Goal: Transaction & Acquisition: Purchase product/service

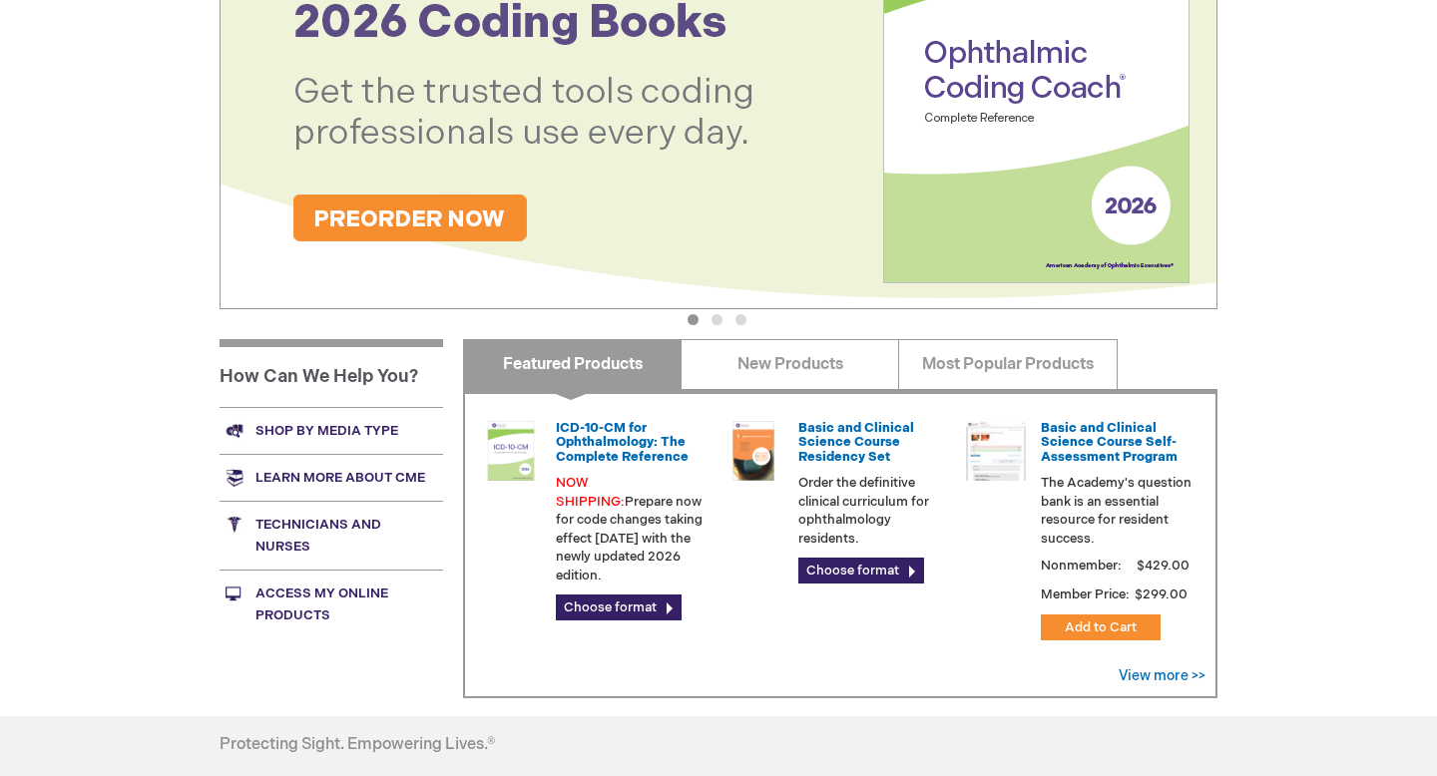
scroll to position [468, 0]
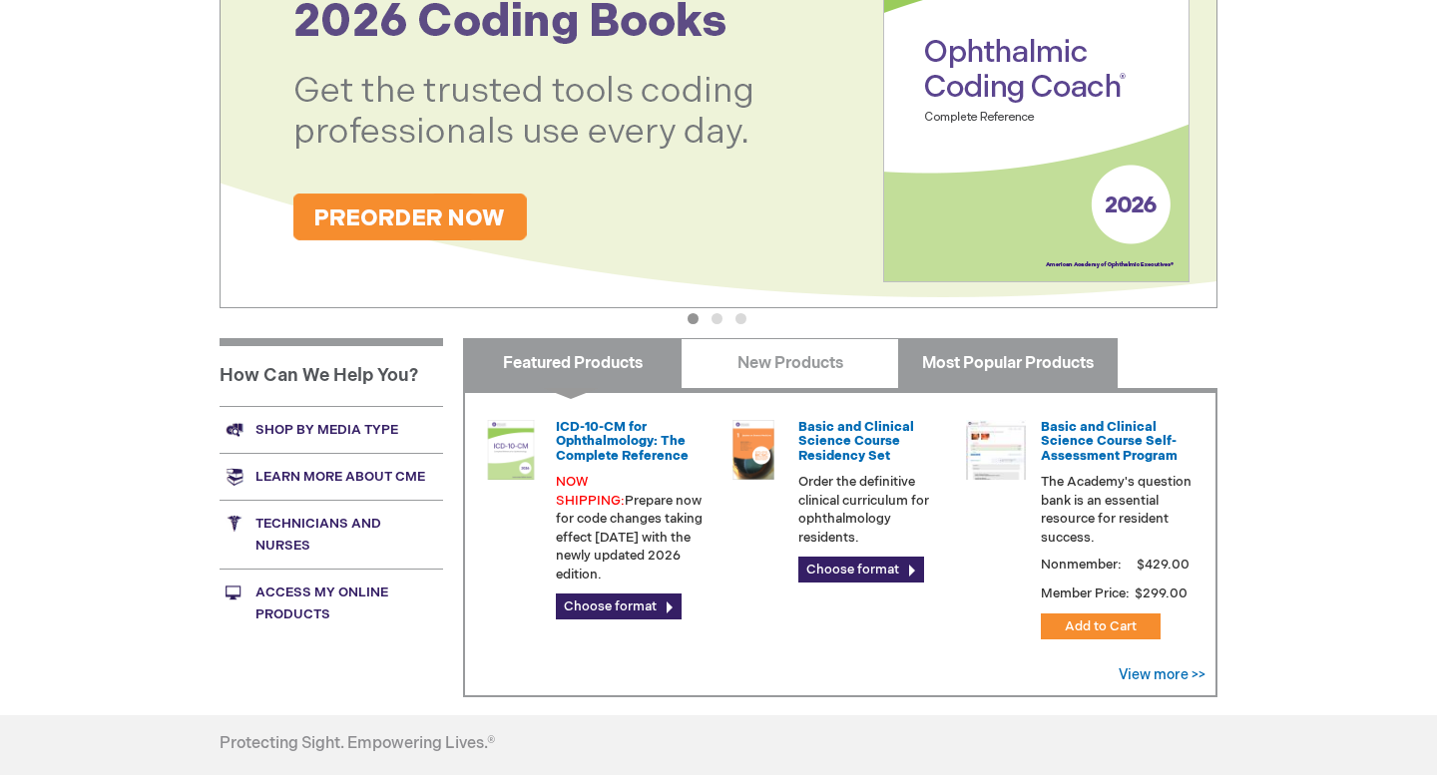
click at [958, 360] on link "Most Popular Products" at bounding box center [1007, 363] width 219 height 50
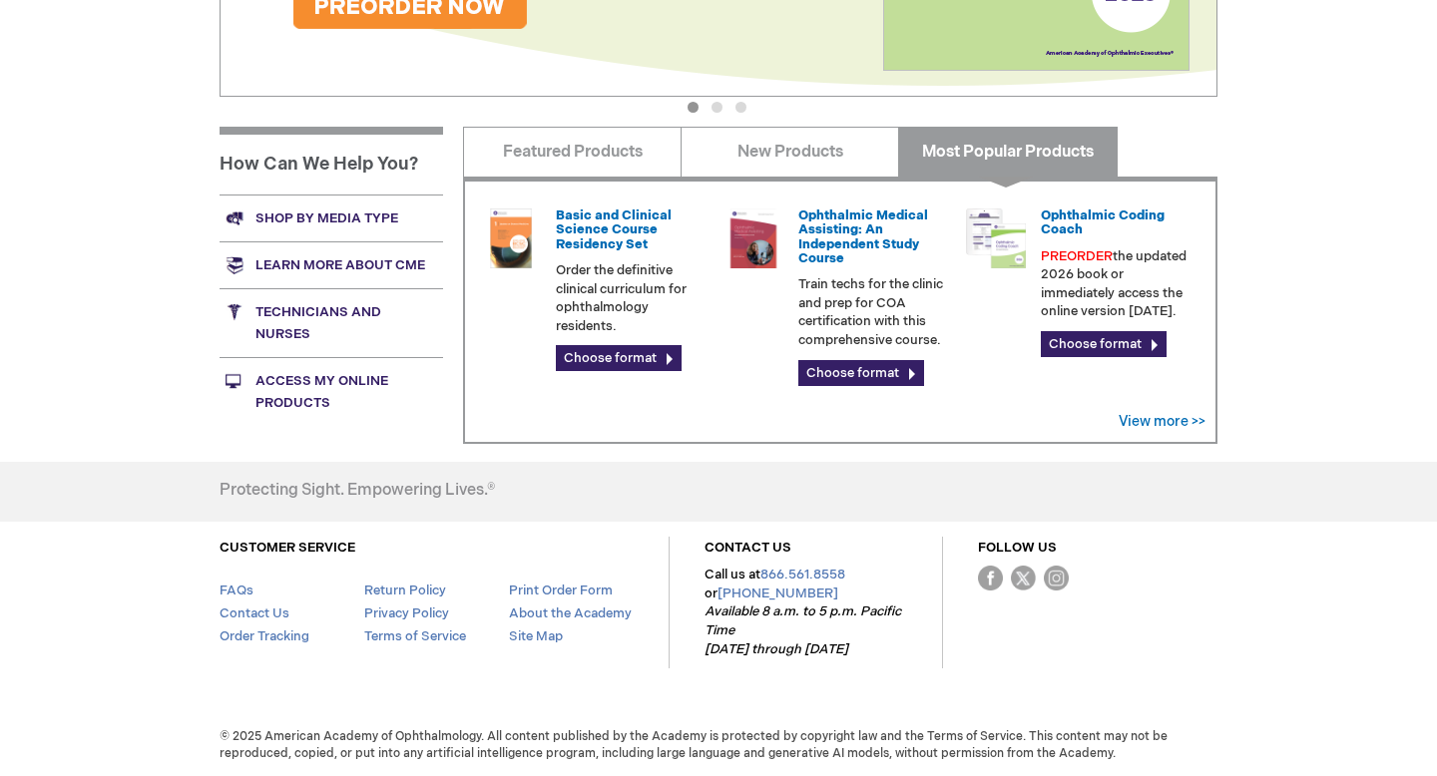
scroll to position [671, 0]
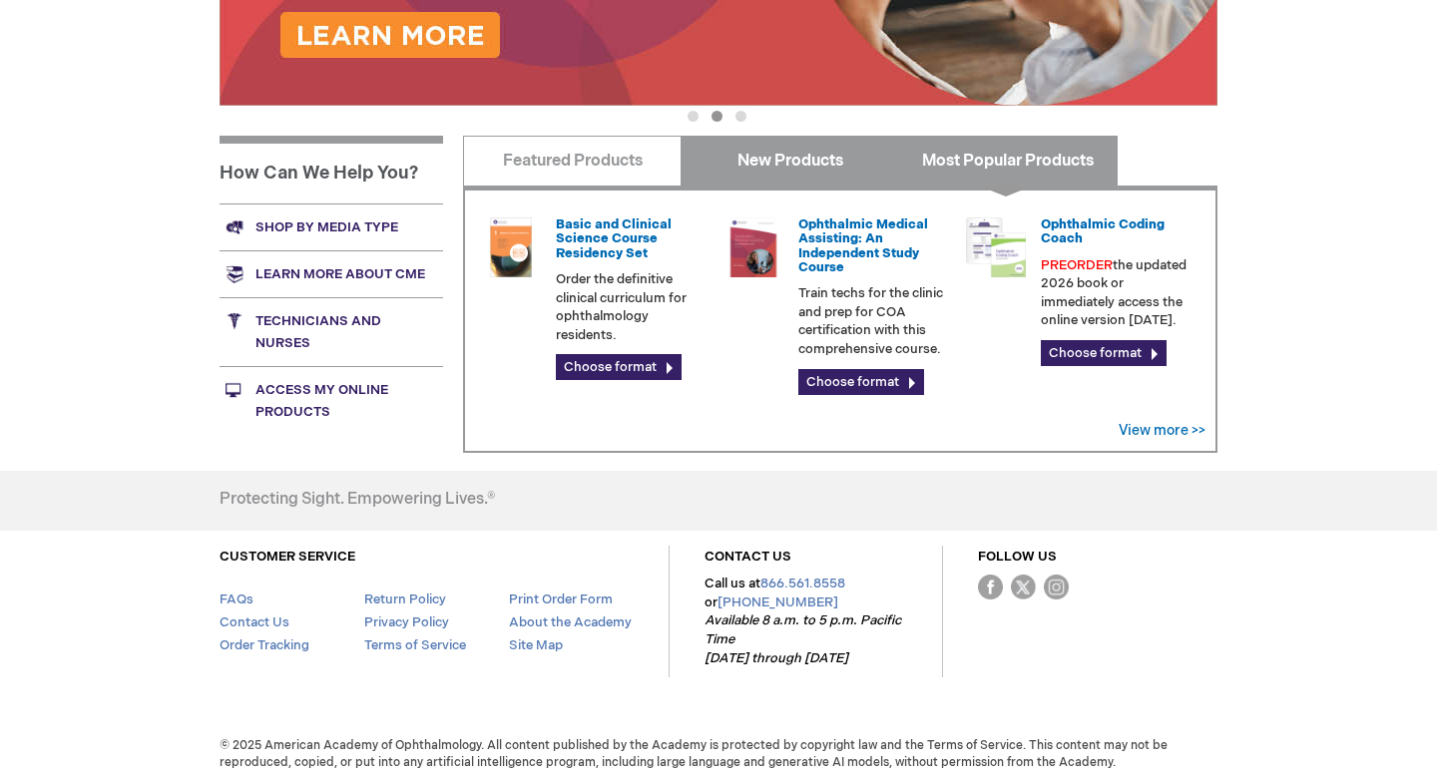
click at [692, 162] on link "New Products" at bounding box center [790, 161] width 219 height 50
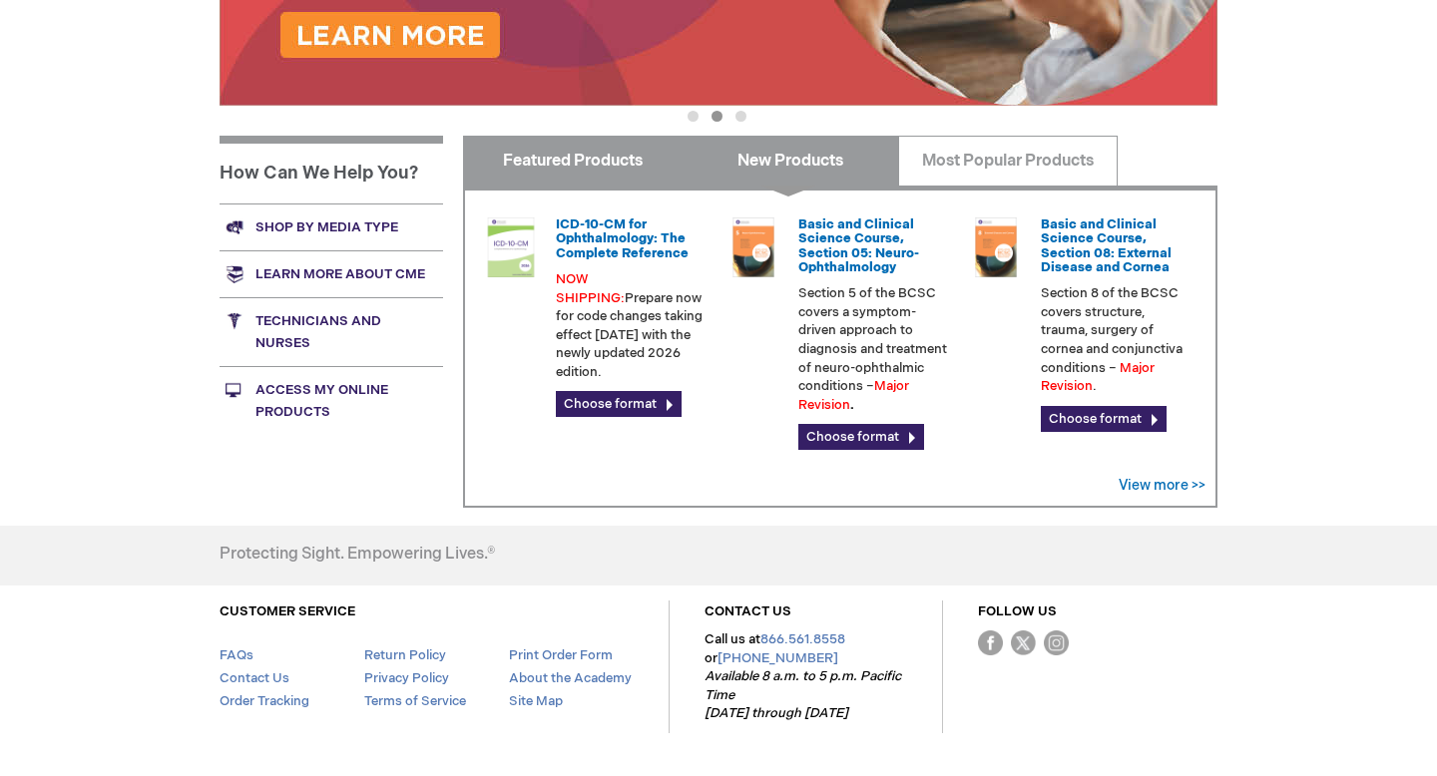
click at [648, 162] on link "Featured Products" at bounding box center [572, 161] width 219 height 50
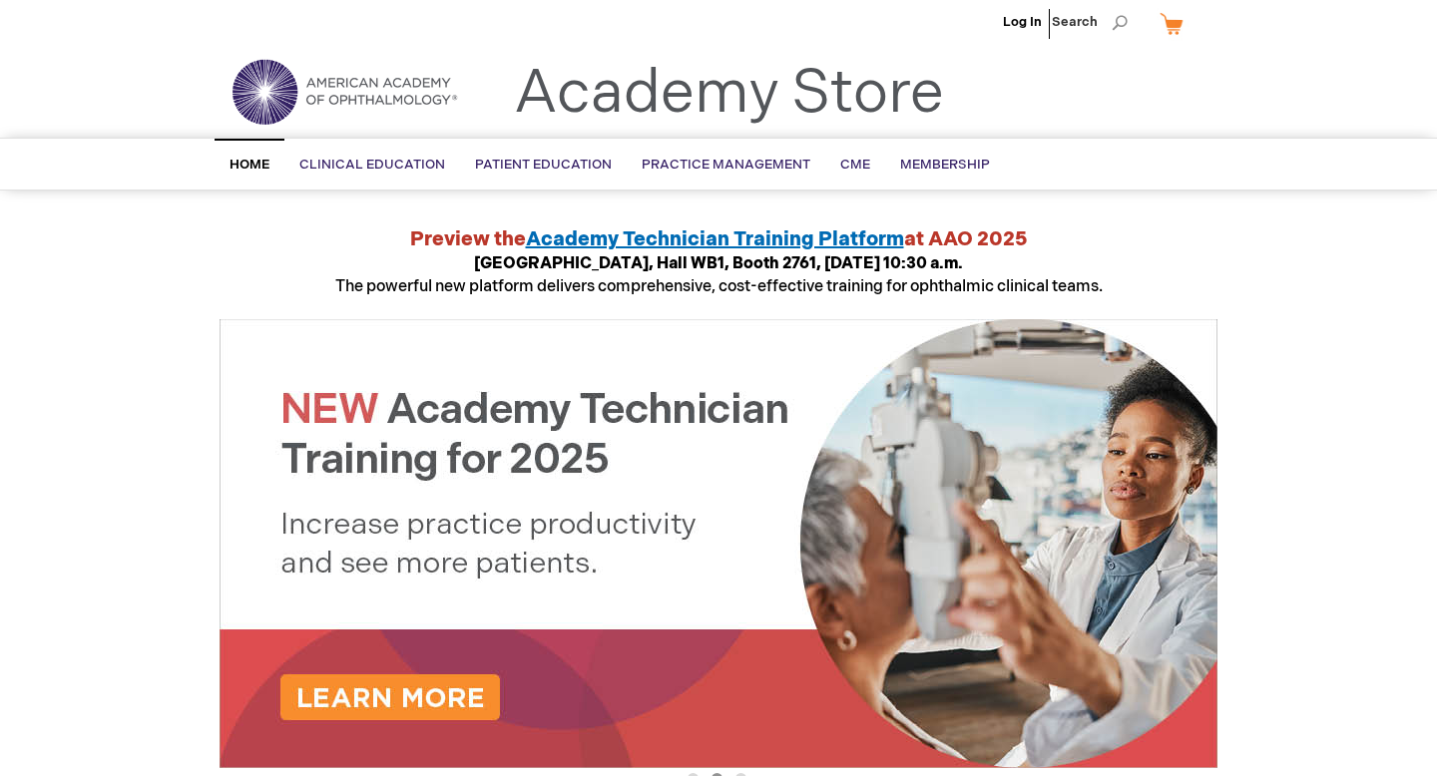
scroll to position [0, 0]
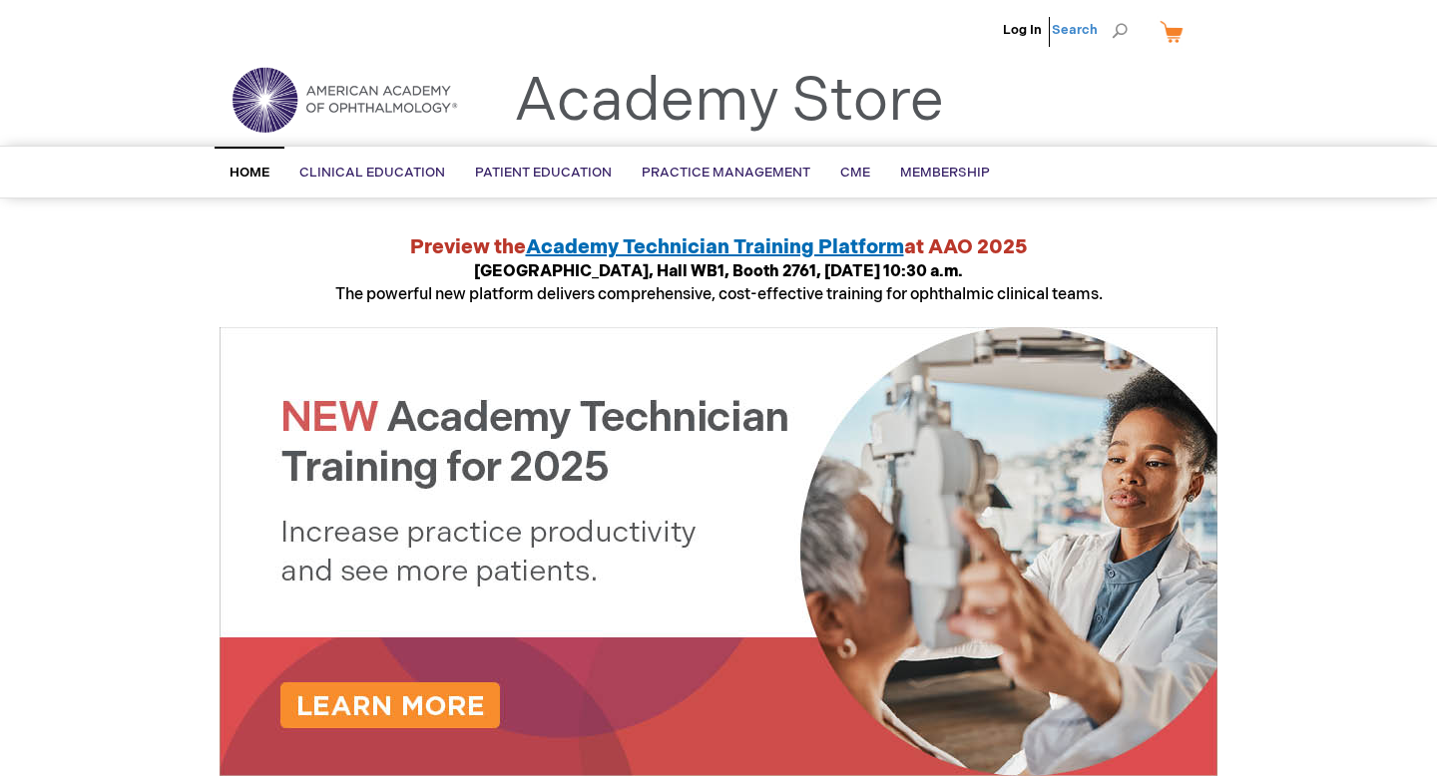
click at [1111, 28] on span "Search" at bounding box center [1090, 30] width 76 height 40
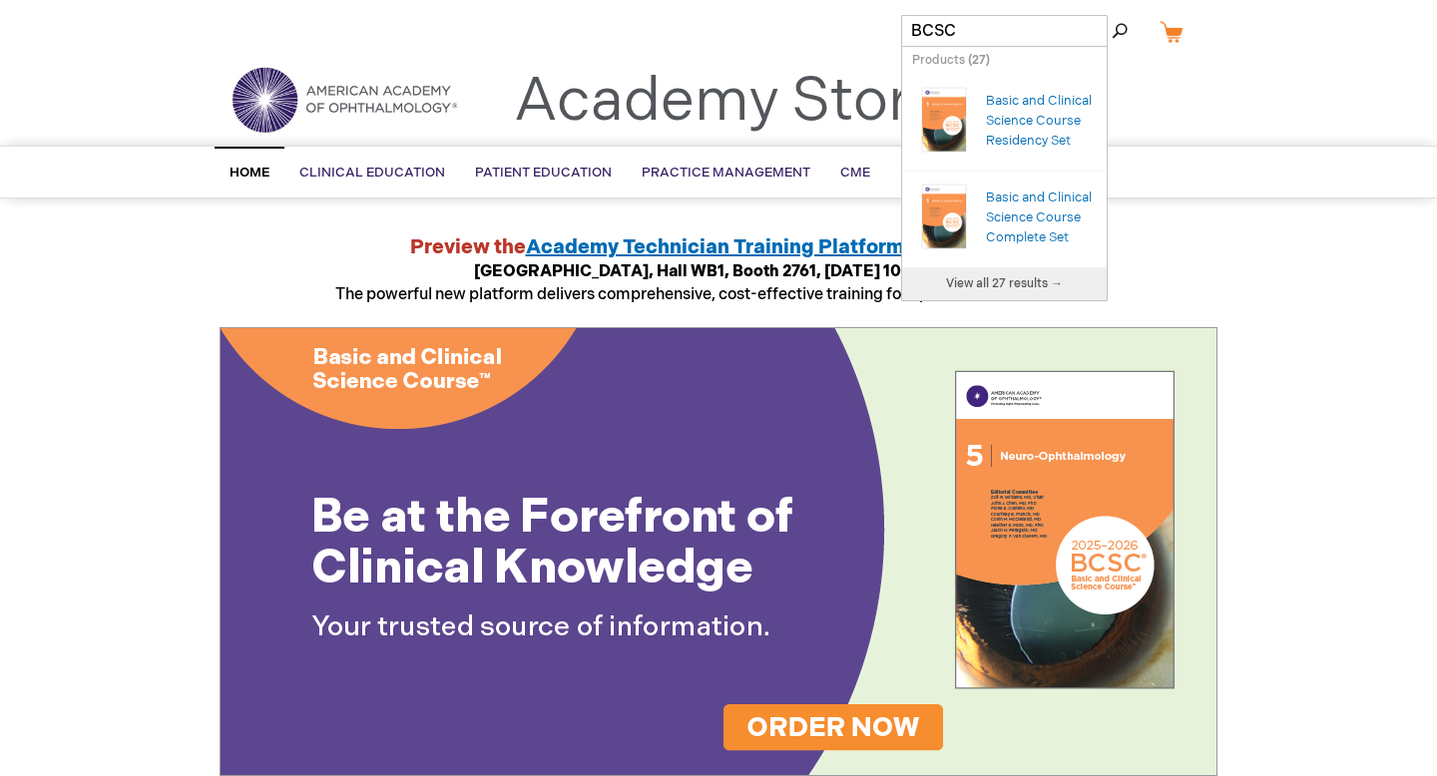
type input "BCSC"
click at [1112, 15] on button "Search" at bounding box center [1120, 31] width 16 height 32
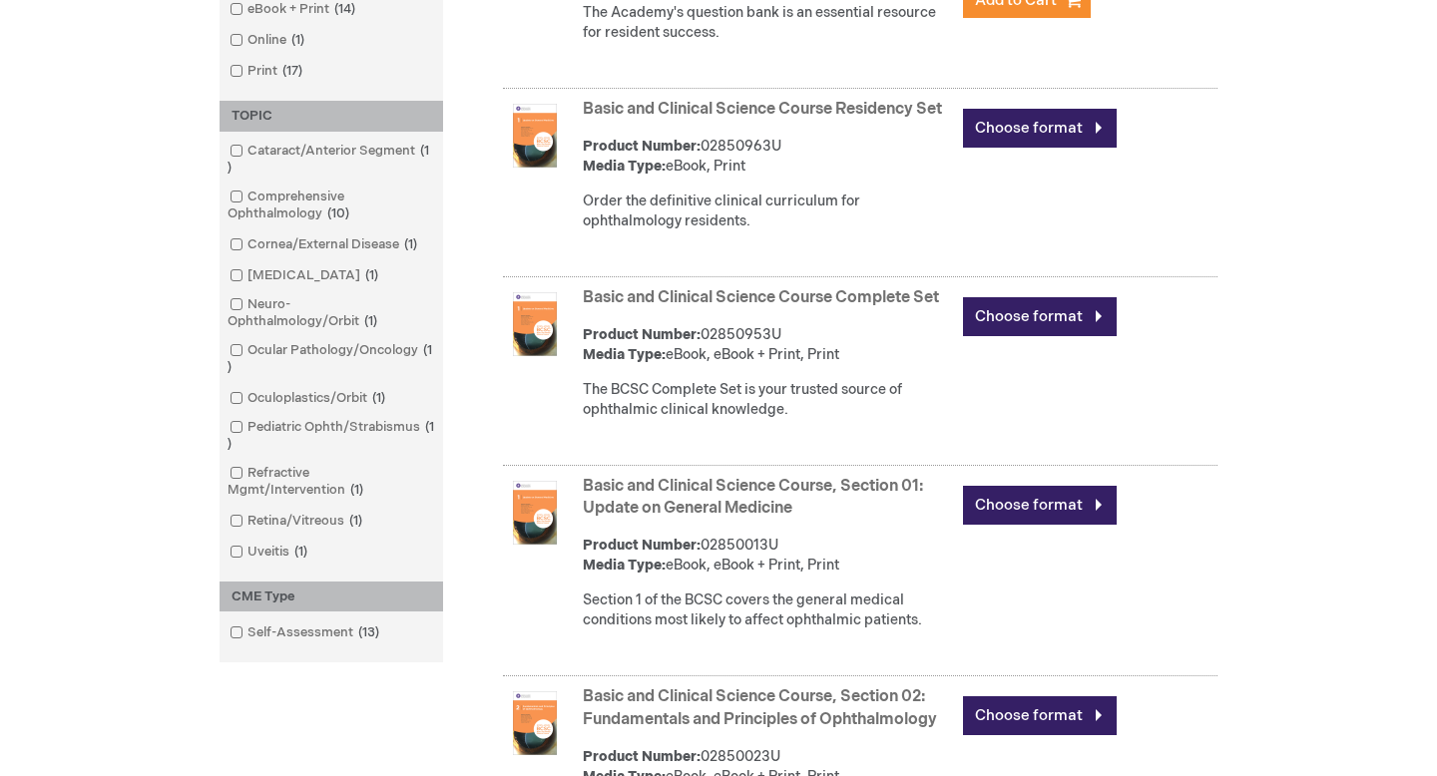
scroll to position [603, 0]
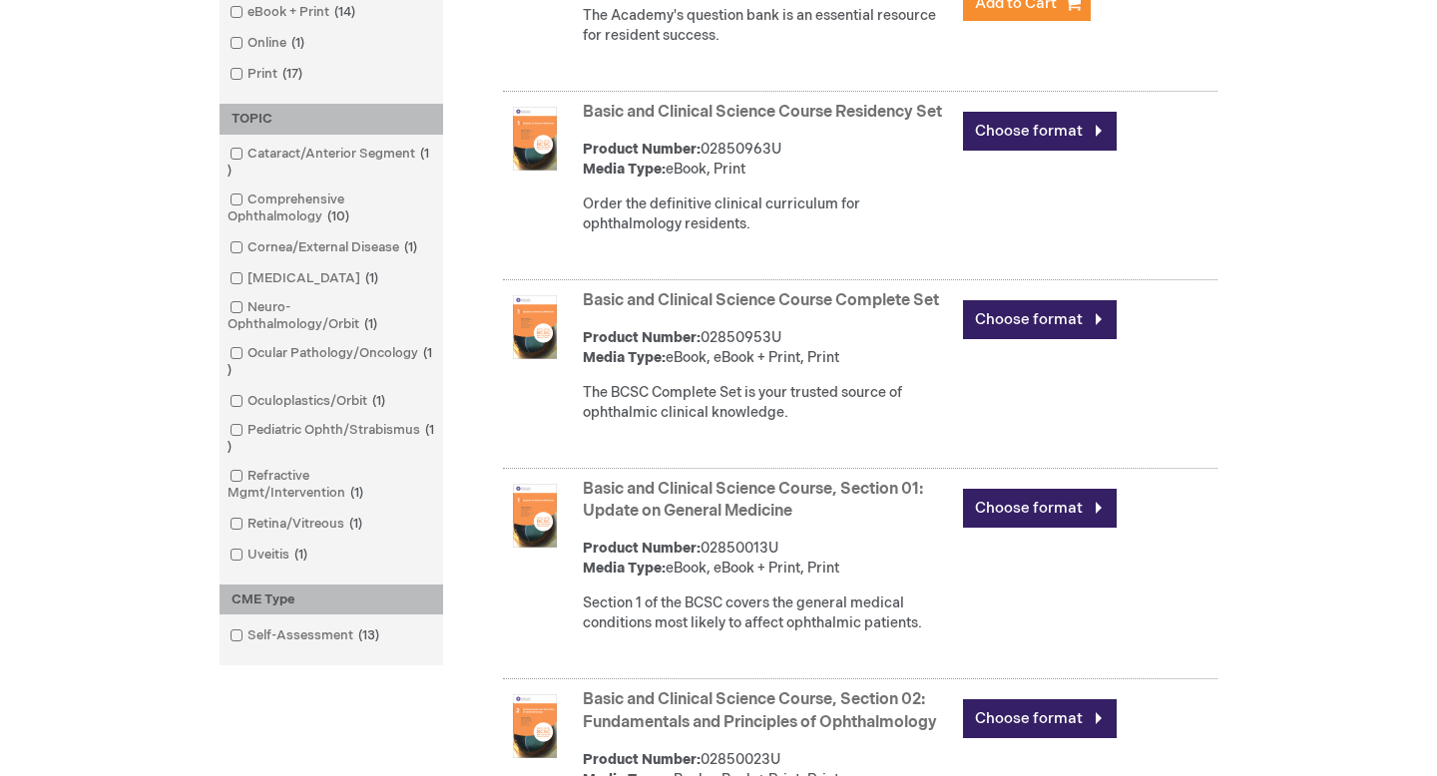
click at [856, 310] on link "Basic and Clinical Science Course Complete Set" at bounding box center [761, 300] width 356 height 19
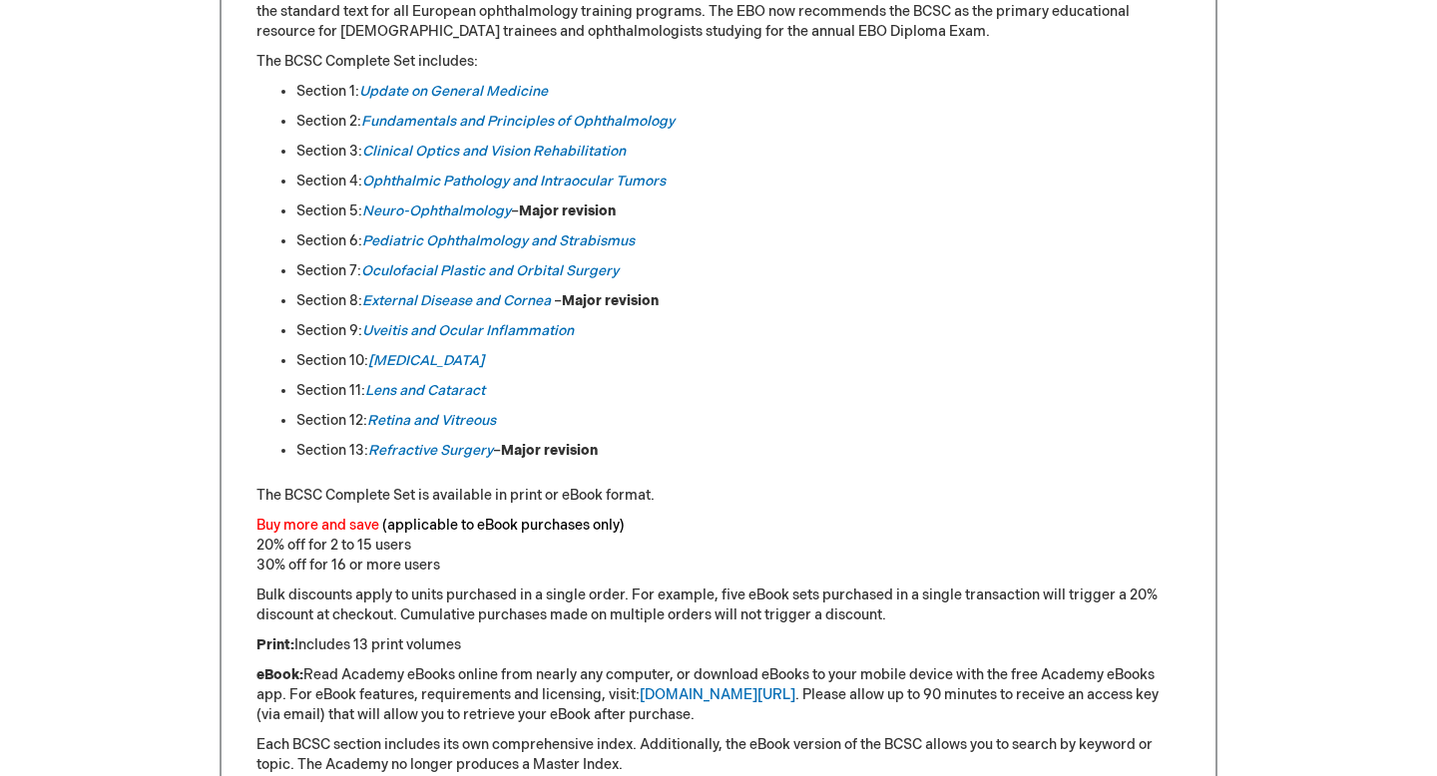
scroll to position [1086, 0]
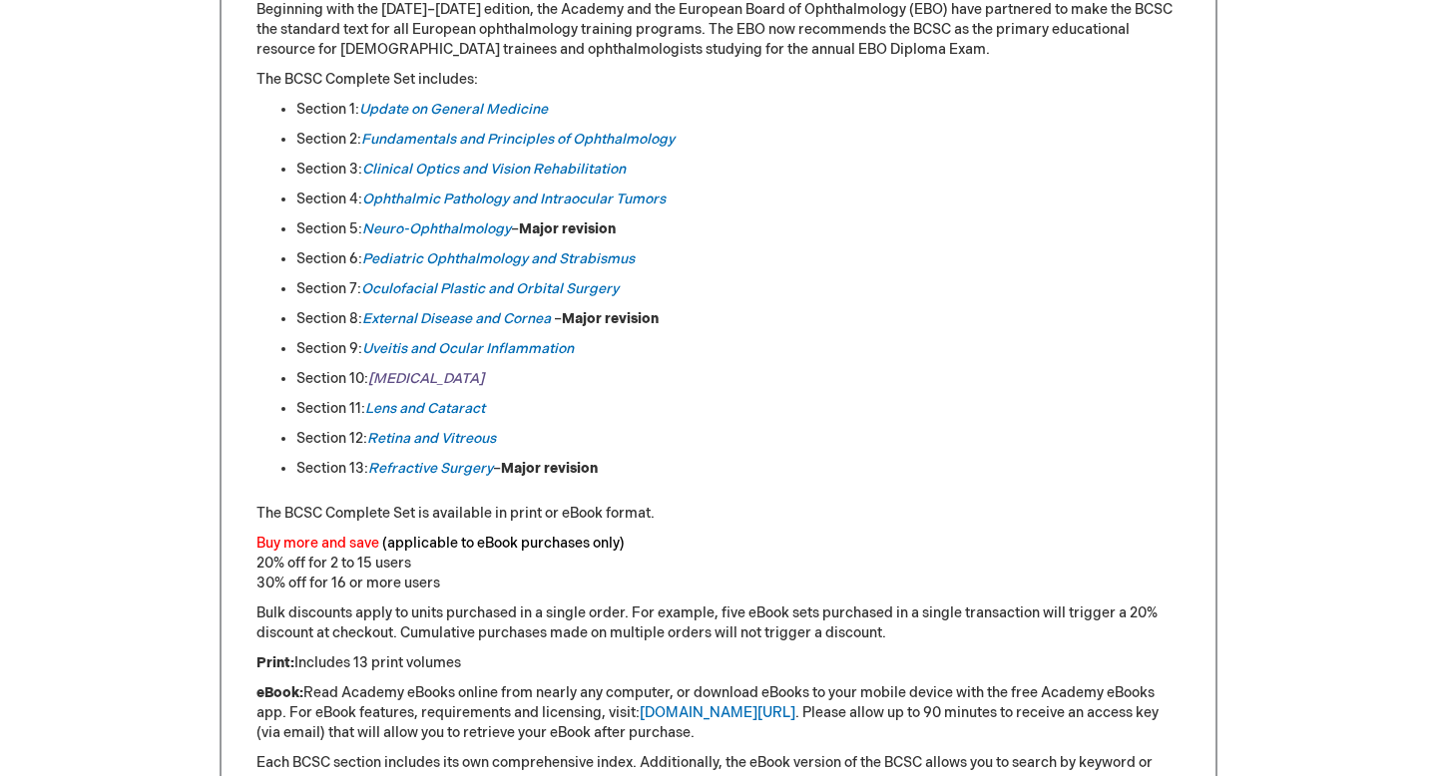
click at [419, 379] on em "[MEDICAL_DATA]" at bounding box center [426, 378] width 116 height 17
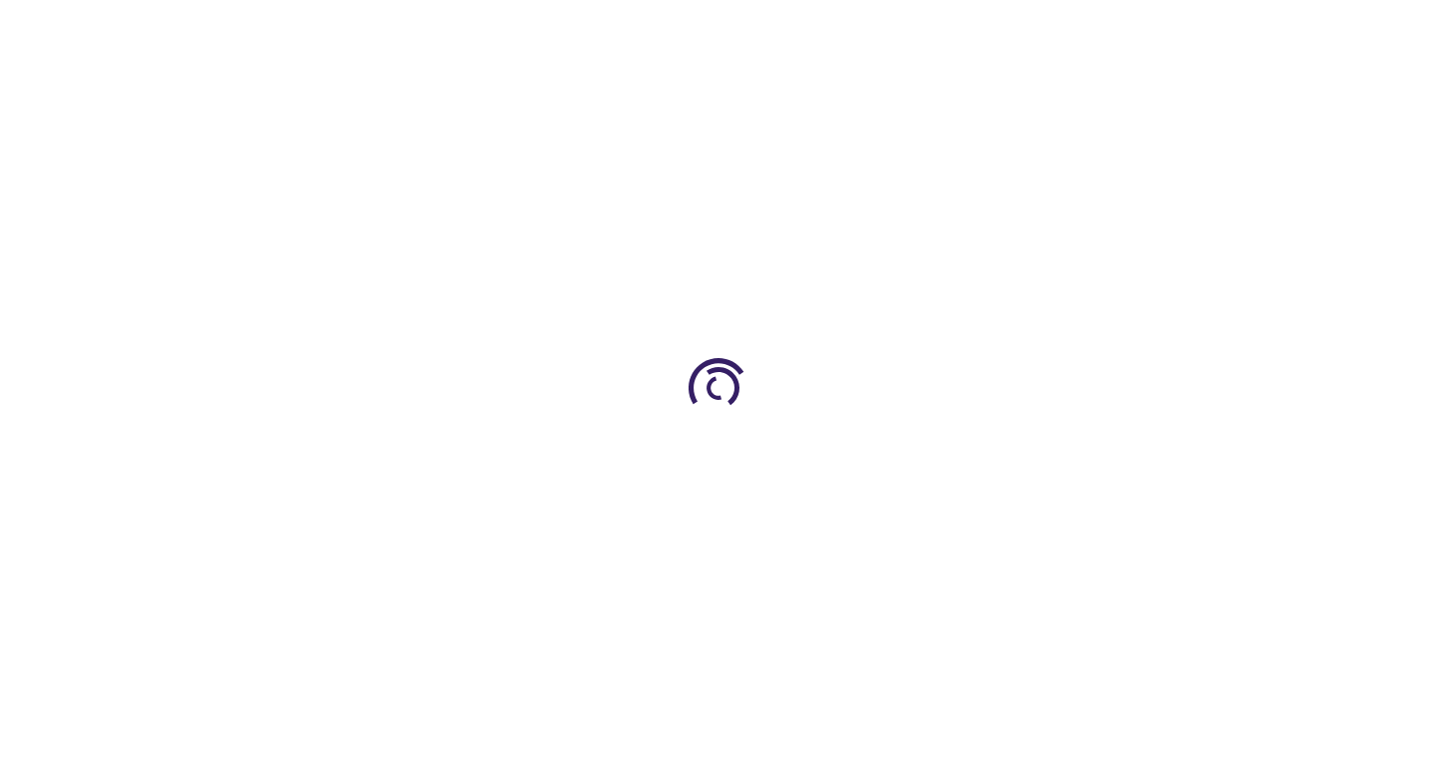
type input "0"
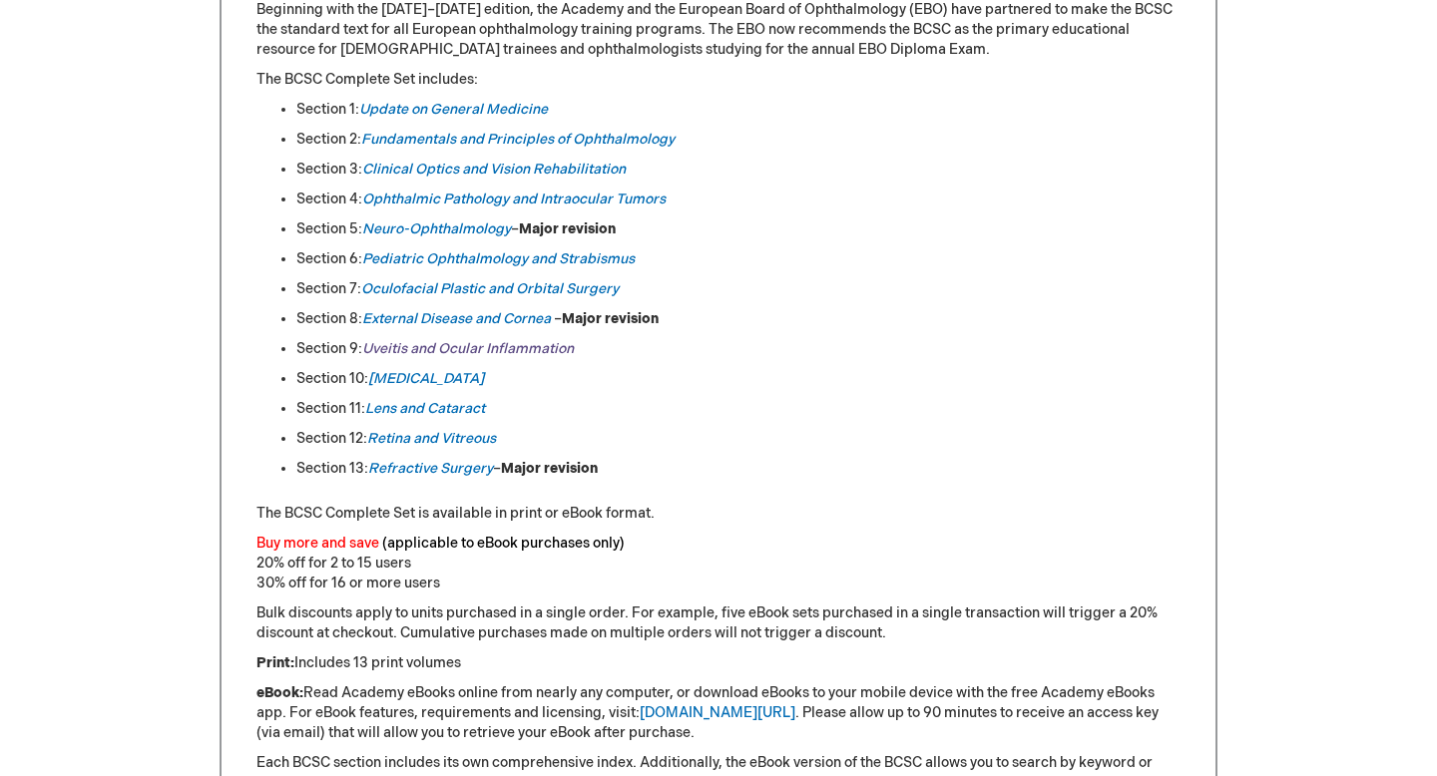
click at [402, 352] on link "Uveitis and Ocular Inflammation" at bounding box center [468, 348] width 212 height 17
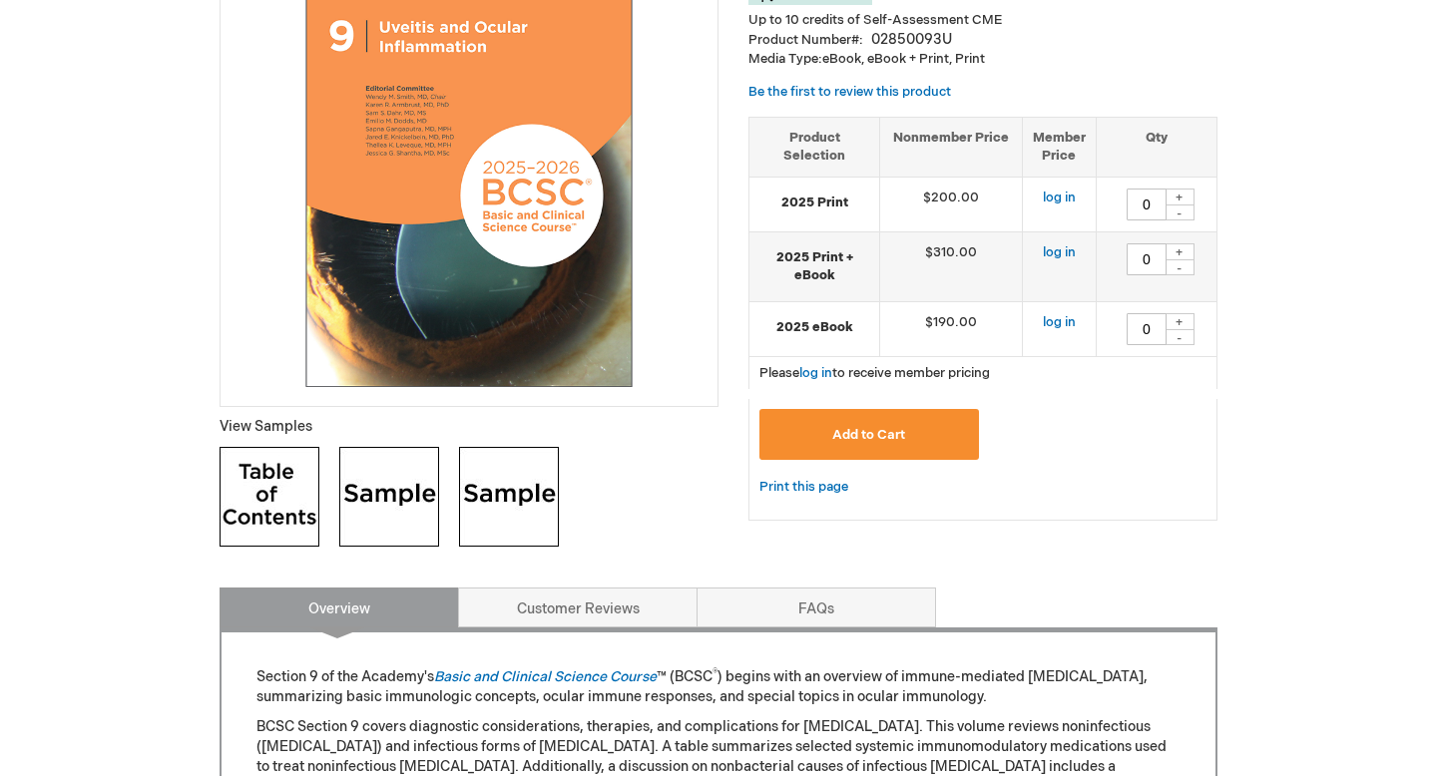
scroll to position [389, 0]
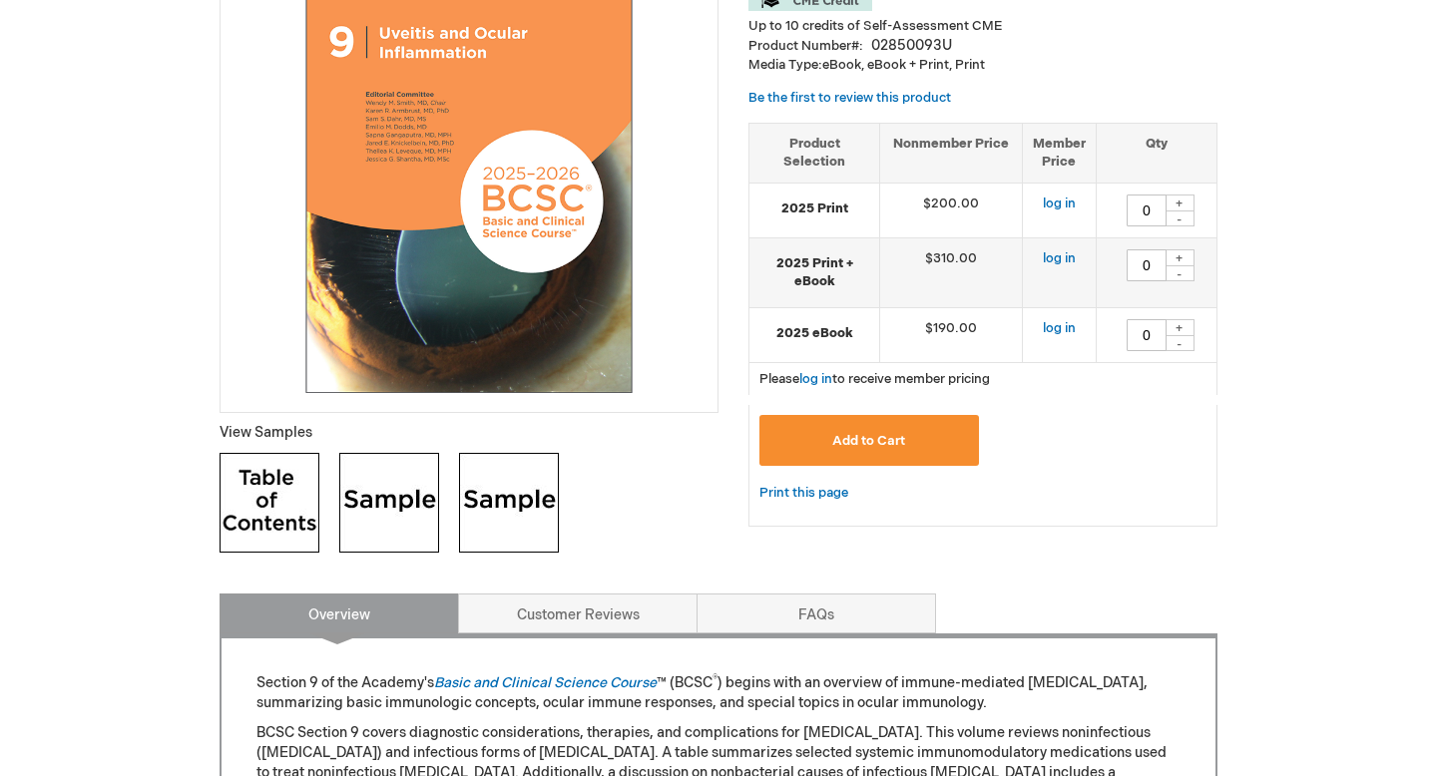
click at [1174, 206] on div "+" at bounding box center [1180, 203] width 30 height 17
type input "1"
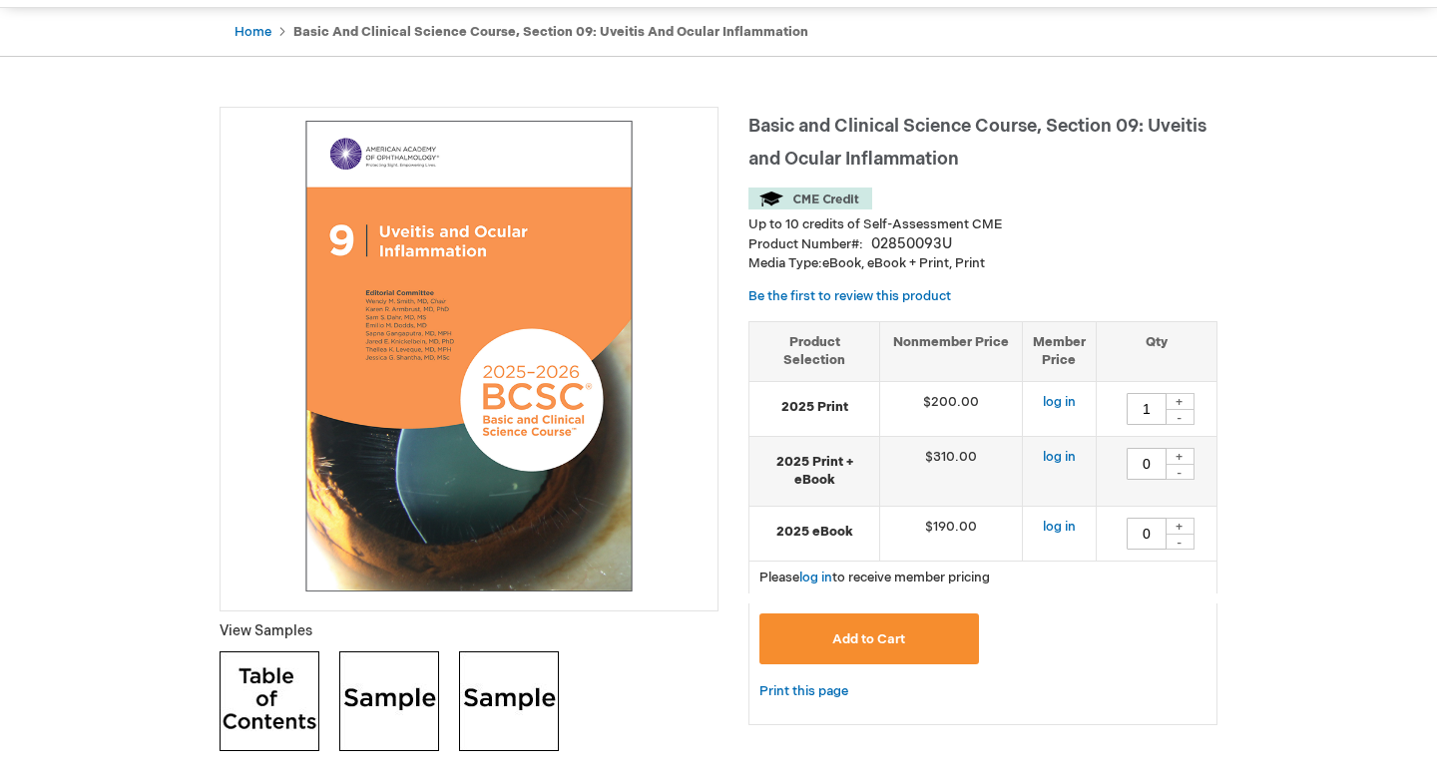
scroll to position [202, 0]
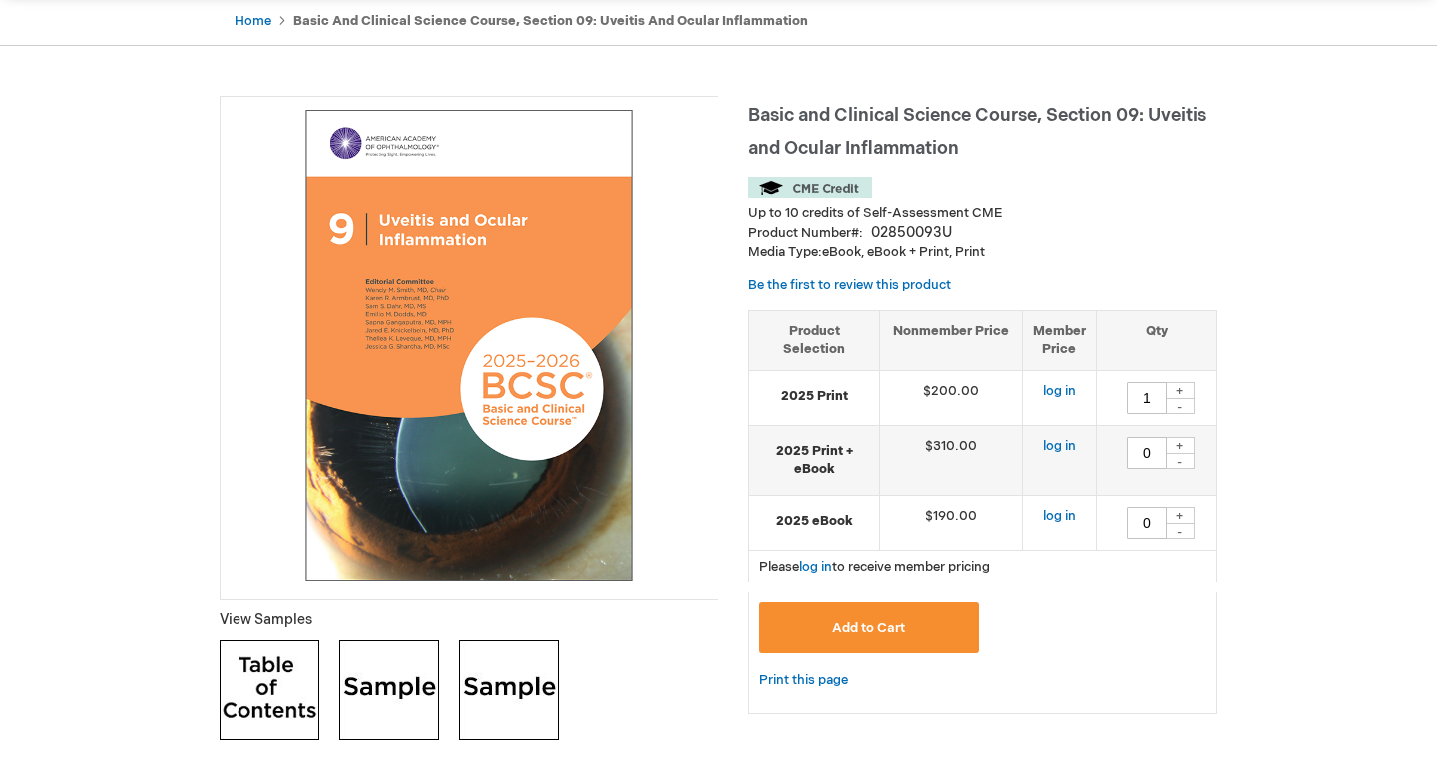
click at [835, 630] on span "Add to Cart" at bounding box center [868, 629] width 73 height 16
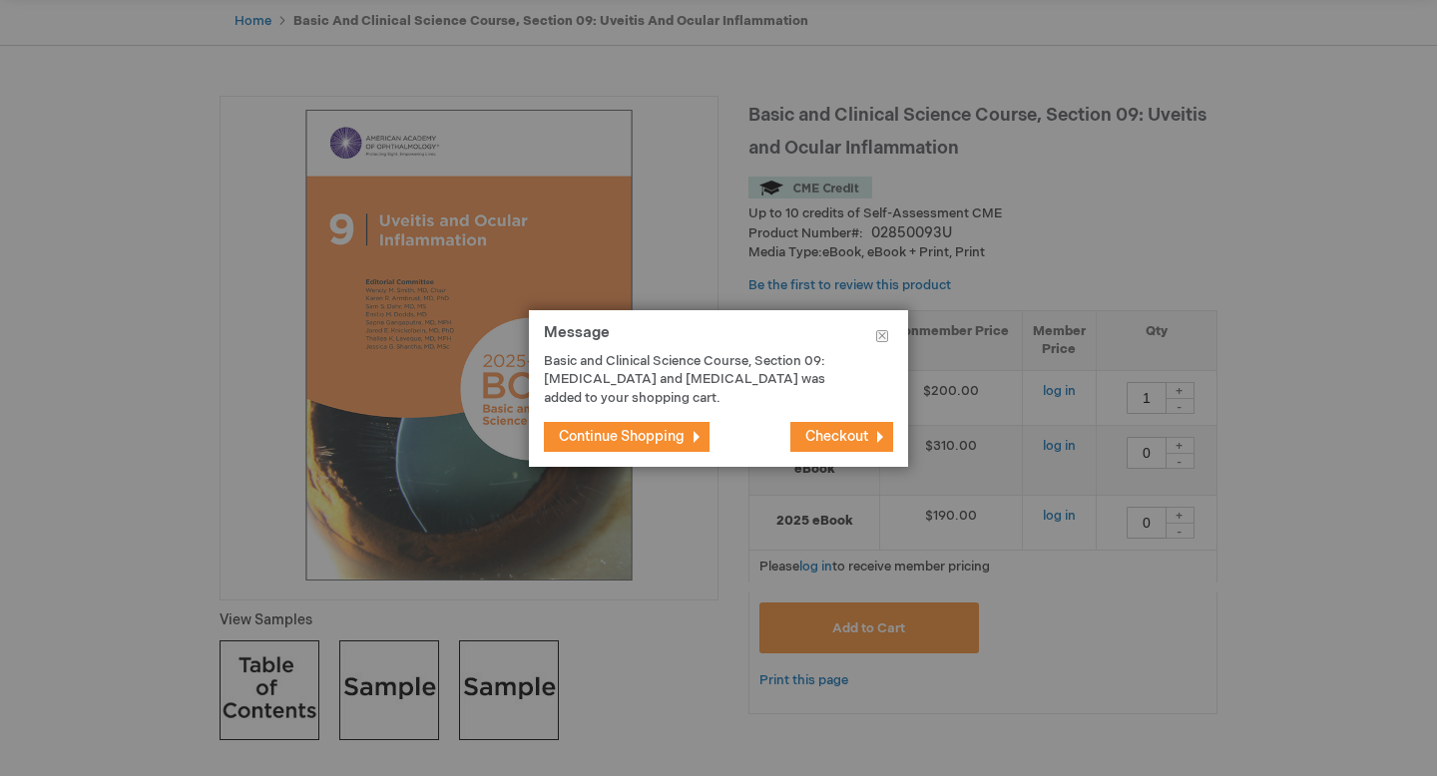
click at [870, 431] on button "Checkout" at bounding box center [841, 437] width 103 height 30
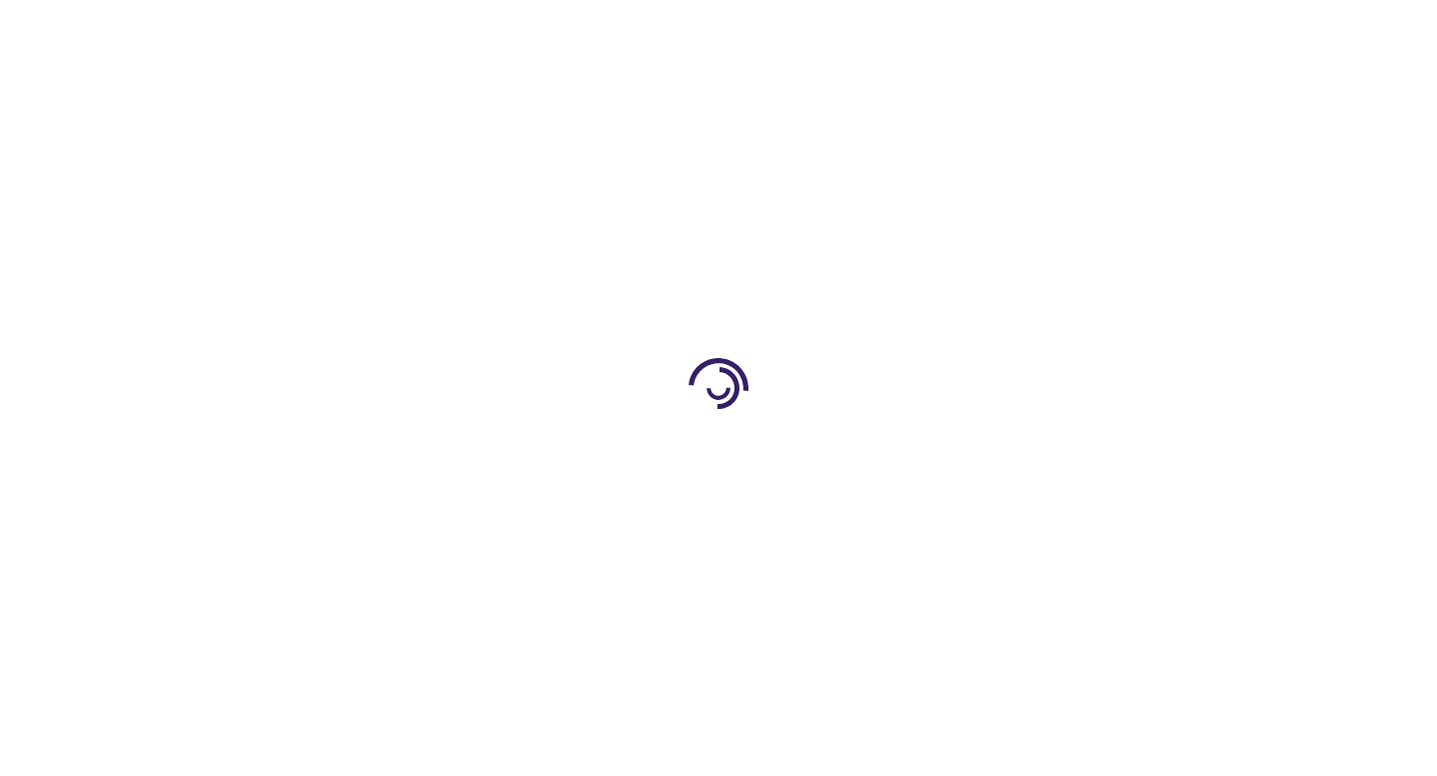
select select "US"
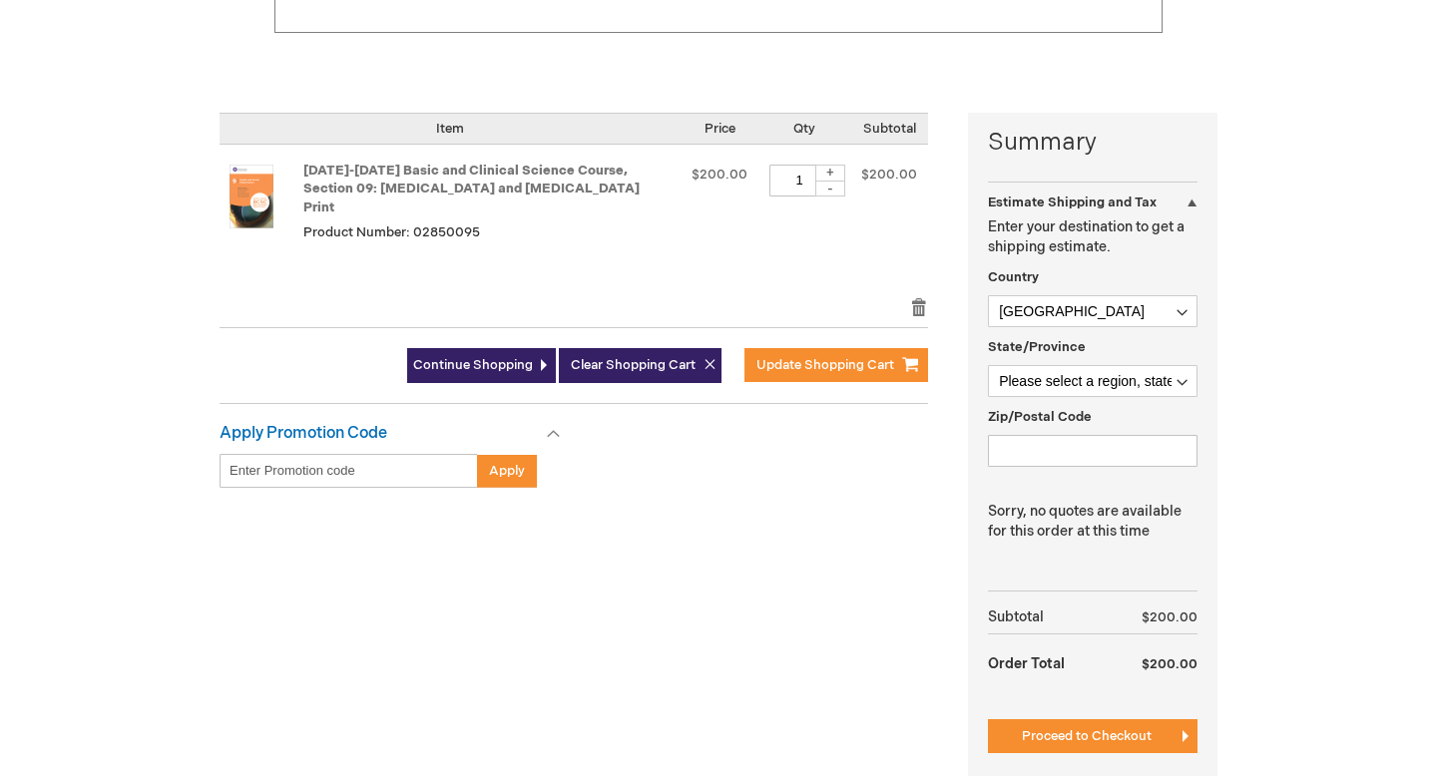
scroll to position [402, 0]
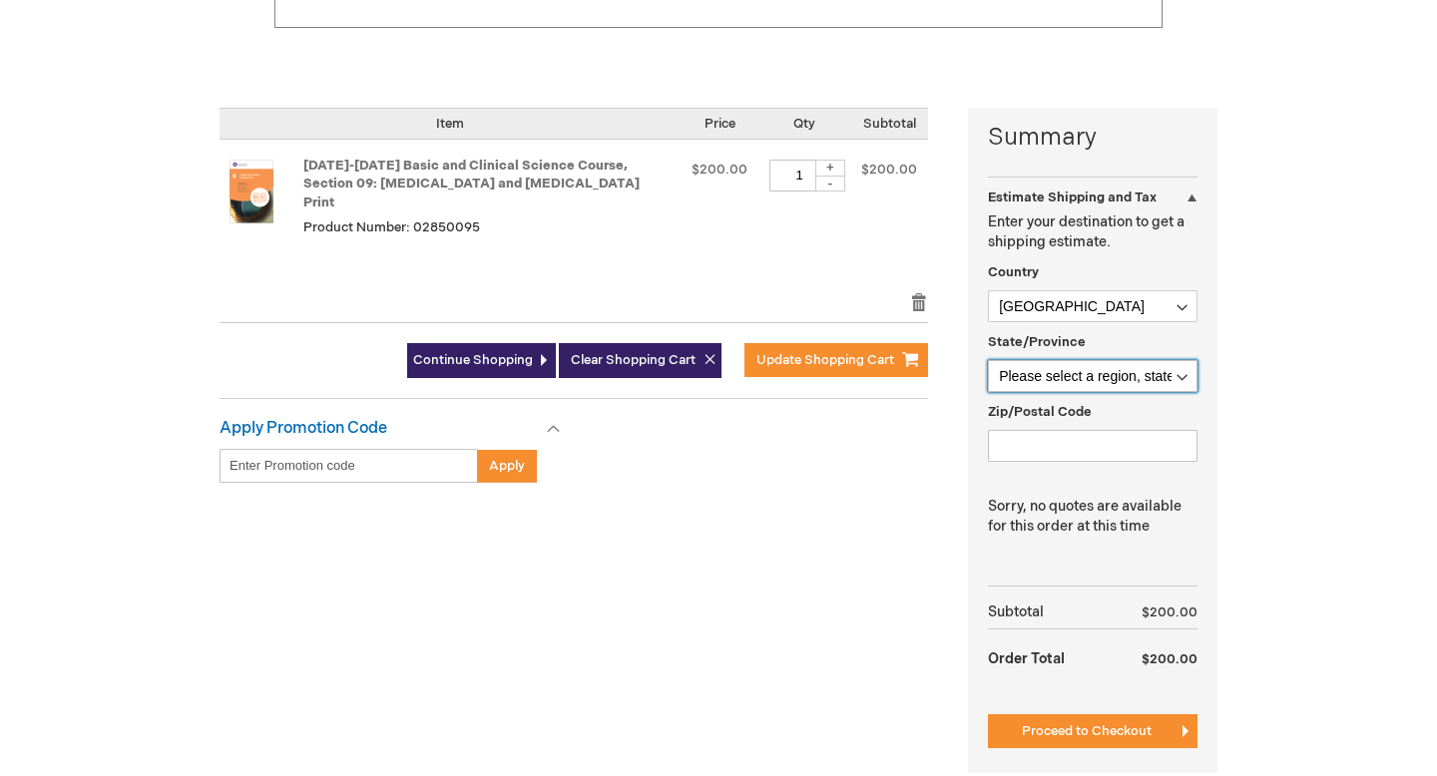
click at [1120, 384] on select "Please select a region, state or province. [US_STATE] [US_STATE] [US_STATE] [US…" at bounding box center [1093, 376] width 210 height 32
select select "48"
click at [988, 360] on select "Please select a region, state or province. [US_STATE] [US_STATE] [US_STATE] [US…" at bounding box center [1093, 376] width 210 height 32
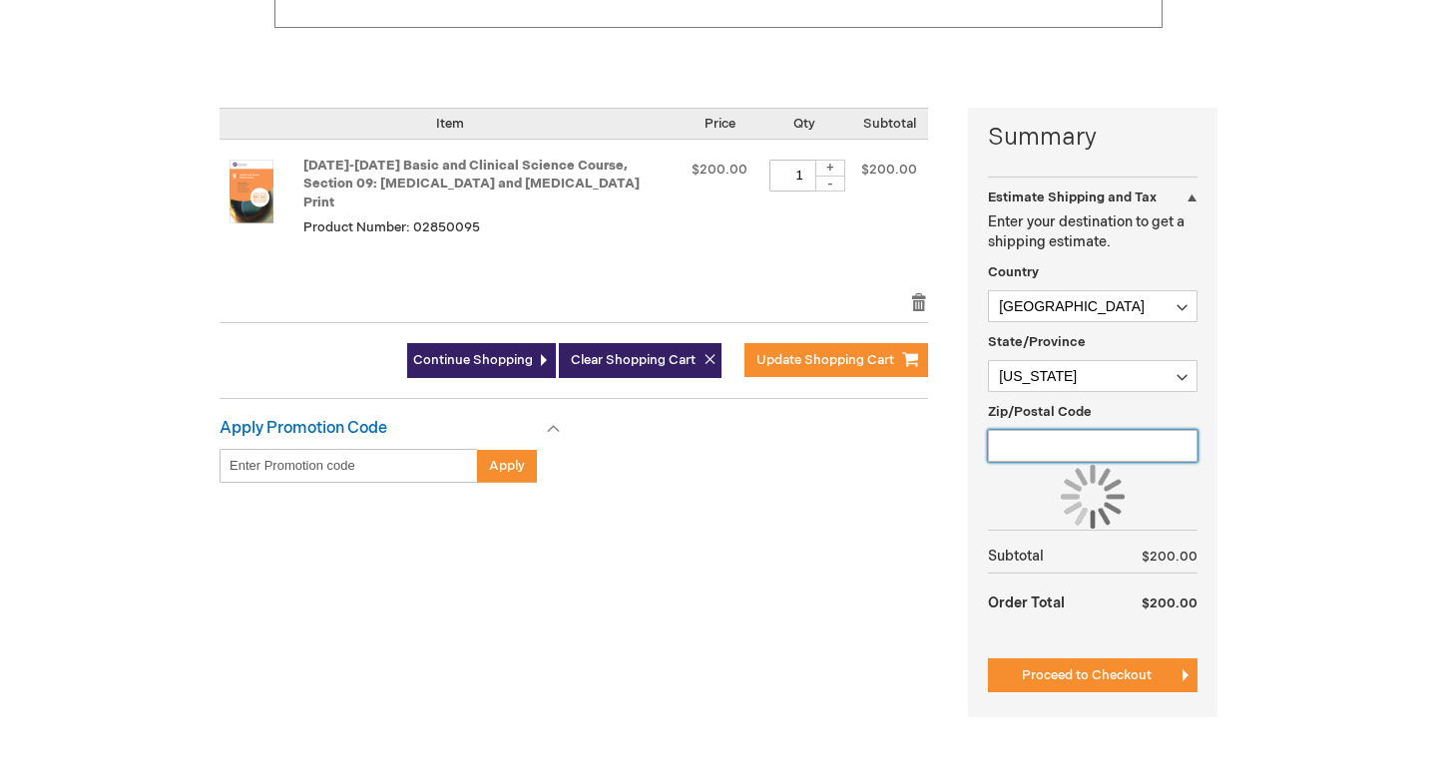
click at [1103, 447] on input "Zip/Postal Code" at bounding box center [1093, 446] width 210 height 32
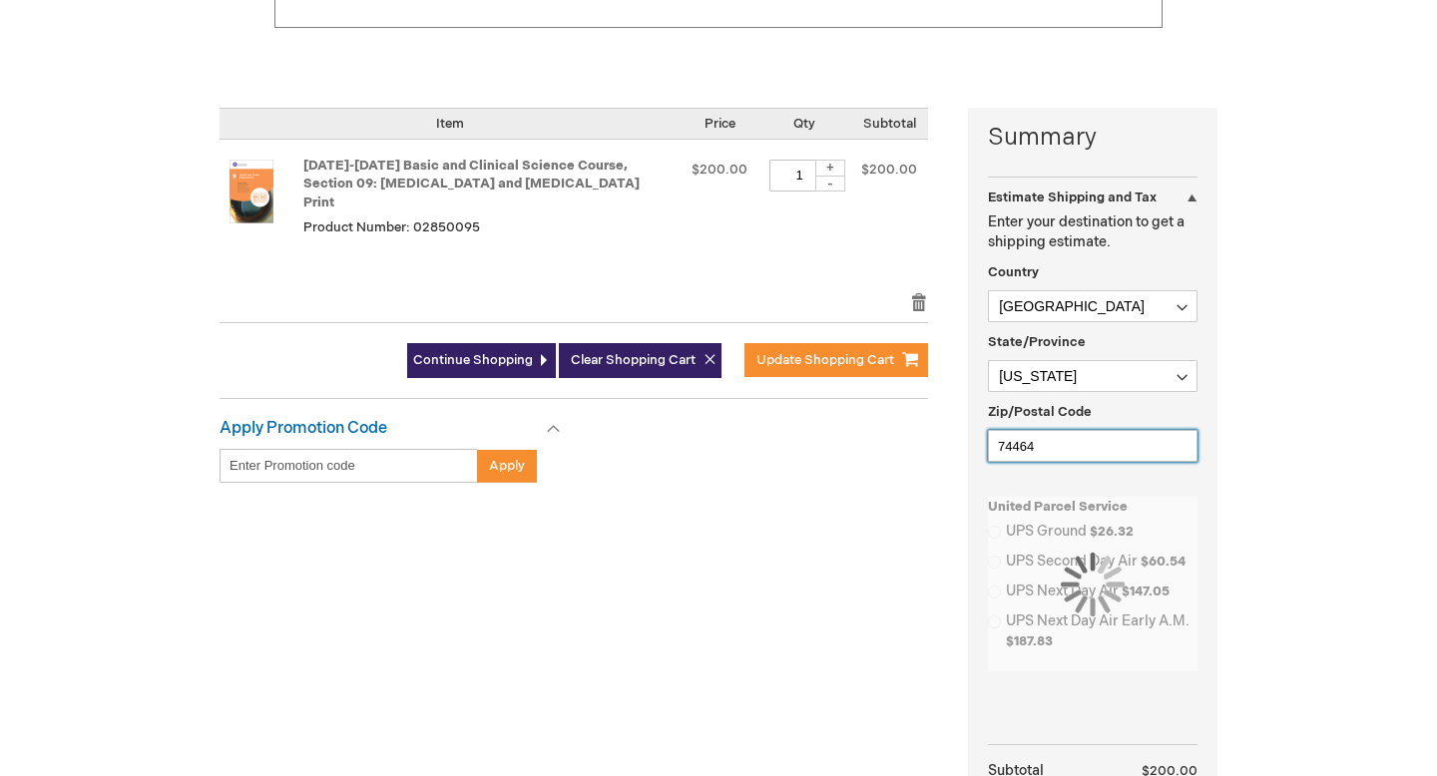
type input "74464"
click at [896, 595] on div "Summary Estimate Shipping and Tax Estimate Shipping and Tax Enter your destinat…" at bounding box center [719, 532] width 998 height 849
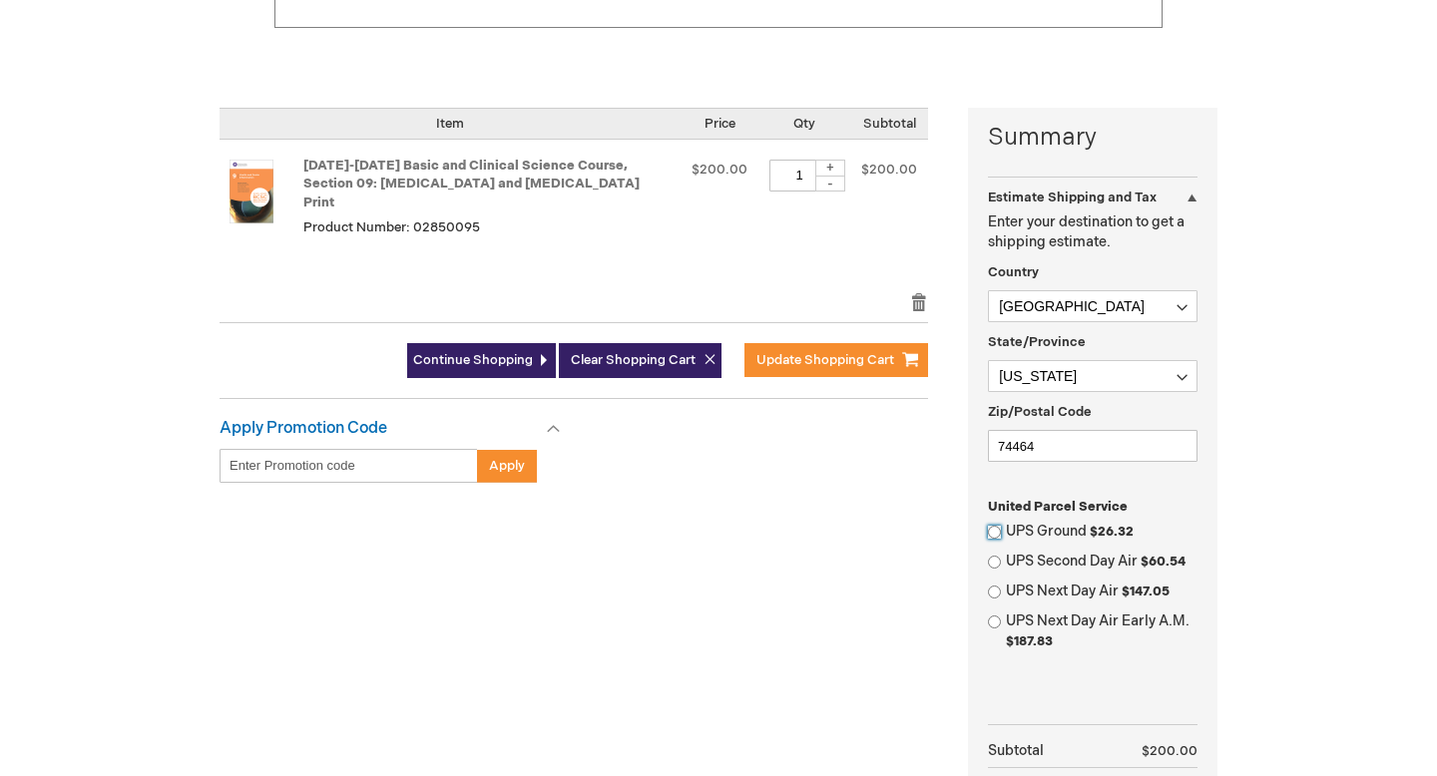
click at [997, 535] on input "UPS Ground $26.32" at bounding box center [994, 532] width 13 height 13
radio input "true"
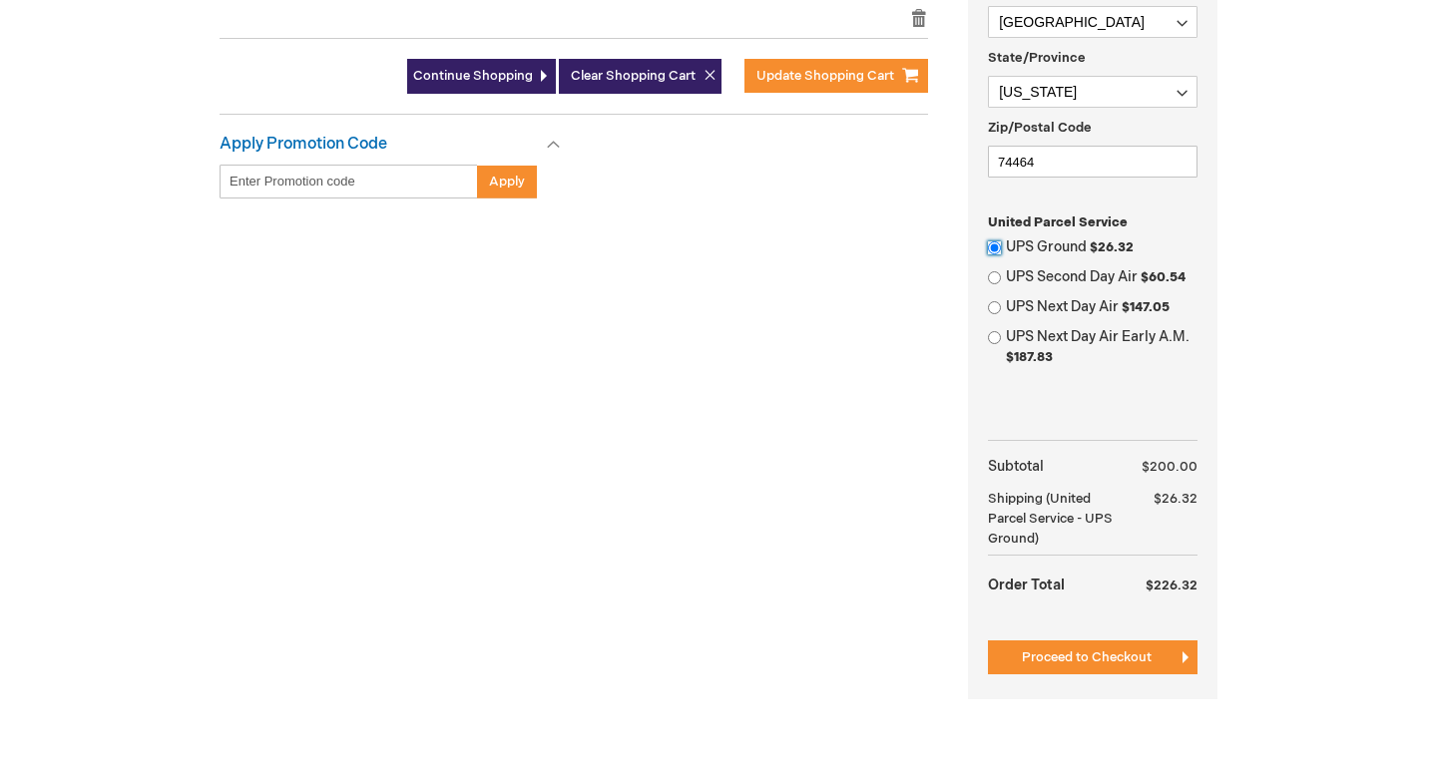
scroll to position [698, 0]
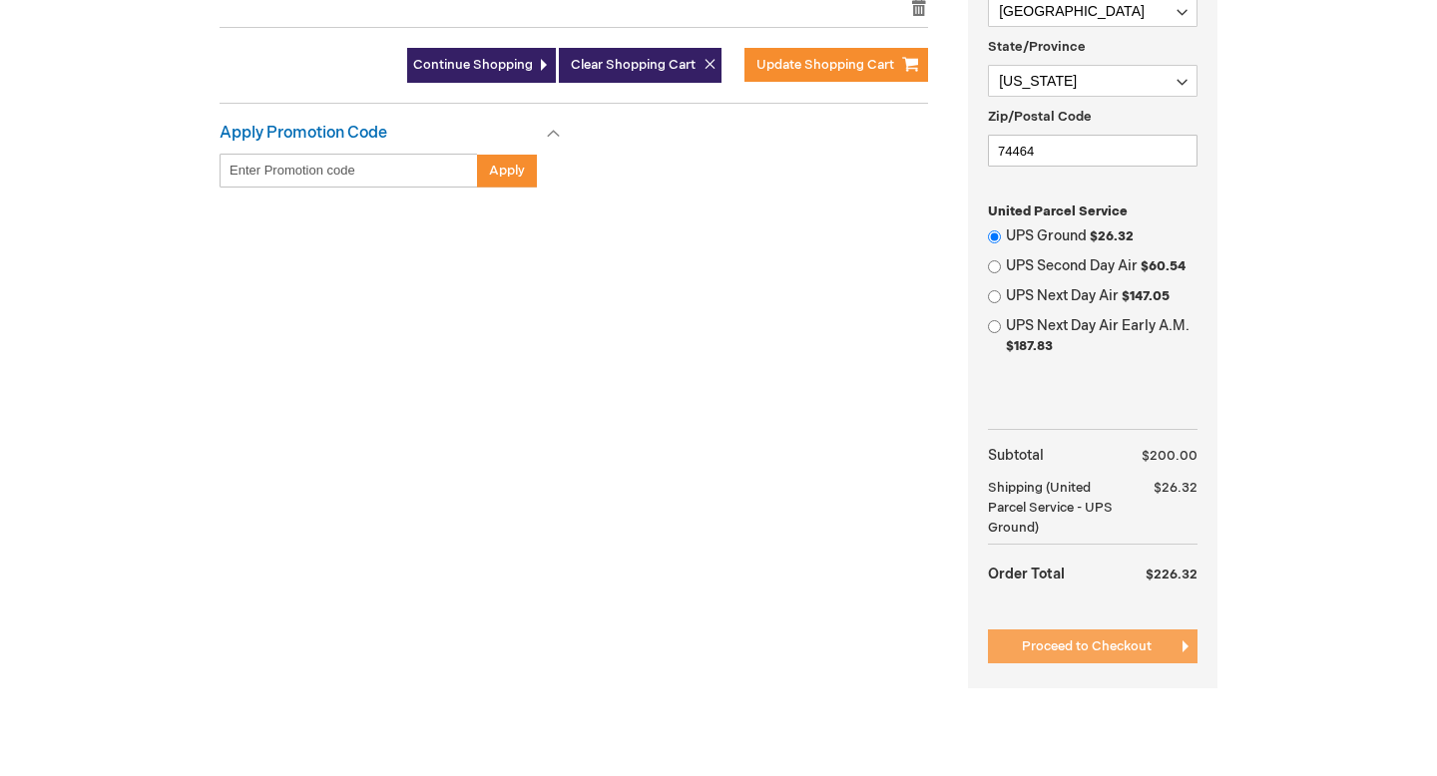
click at [1137, 650] on span "Proceed to Checkout" at bounding box center [1087, 647] width 130 height 16
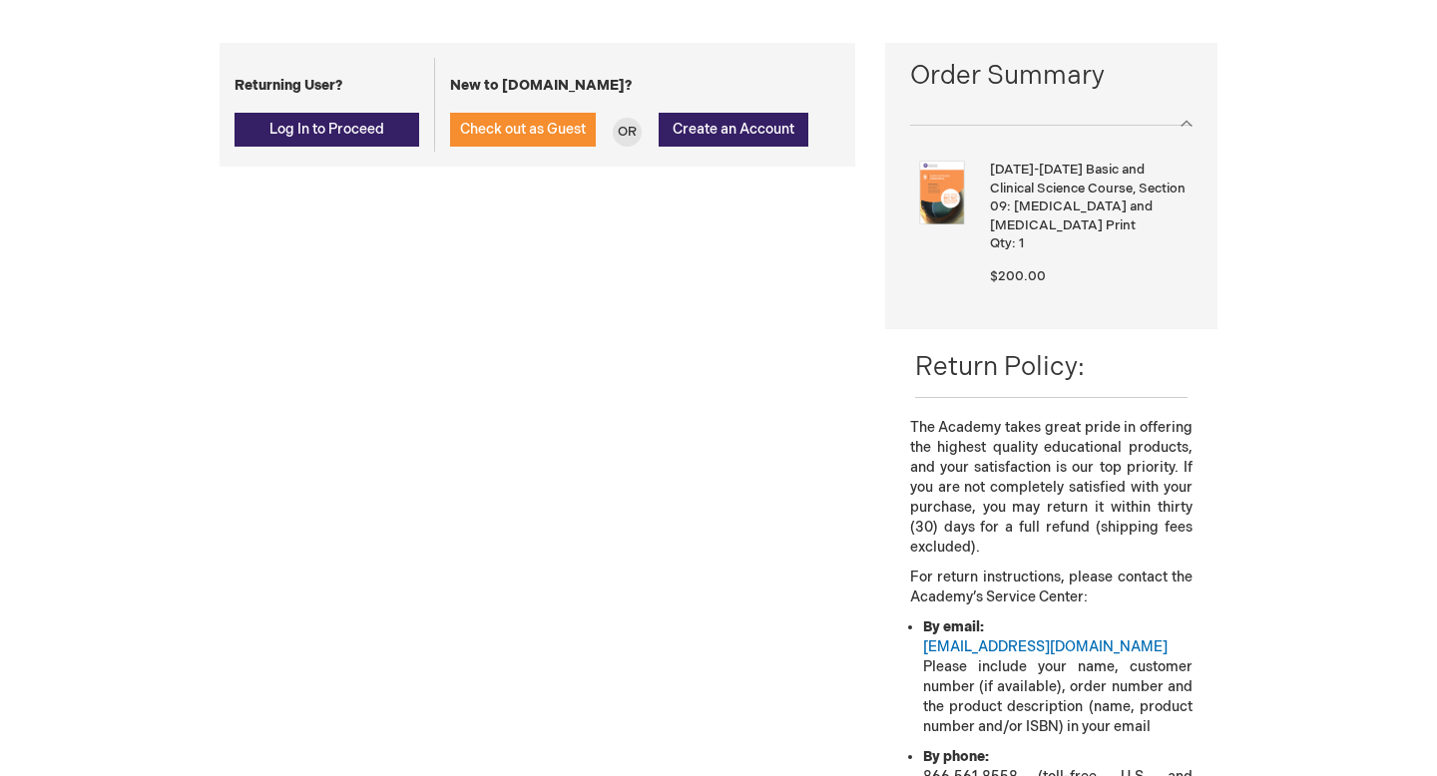
scroll to position [274, 0]
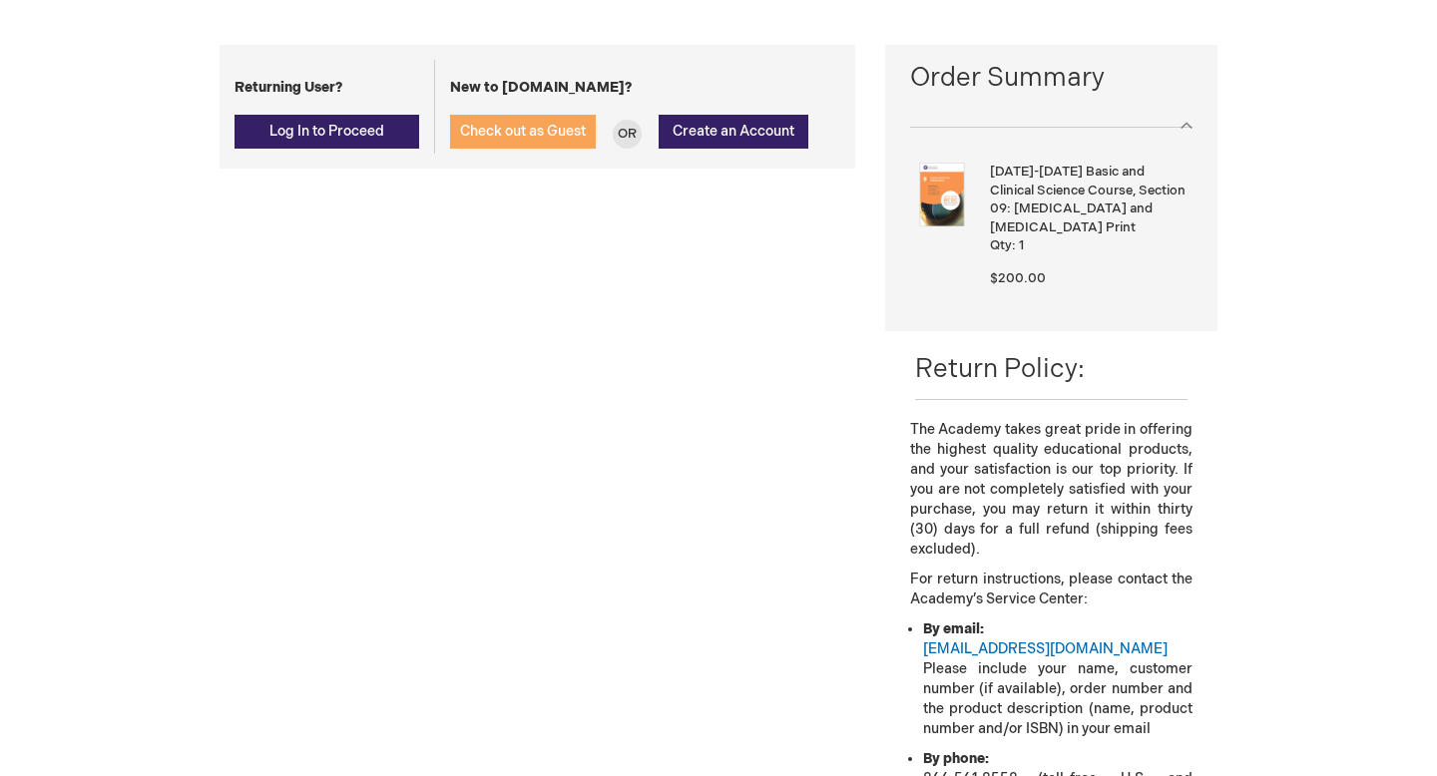
click at [565, 141] on button "Check out as Guest" at bounding box center [523, 132] width 146 height 34
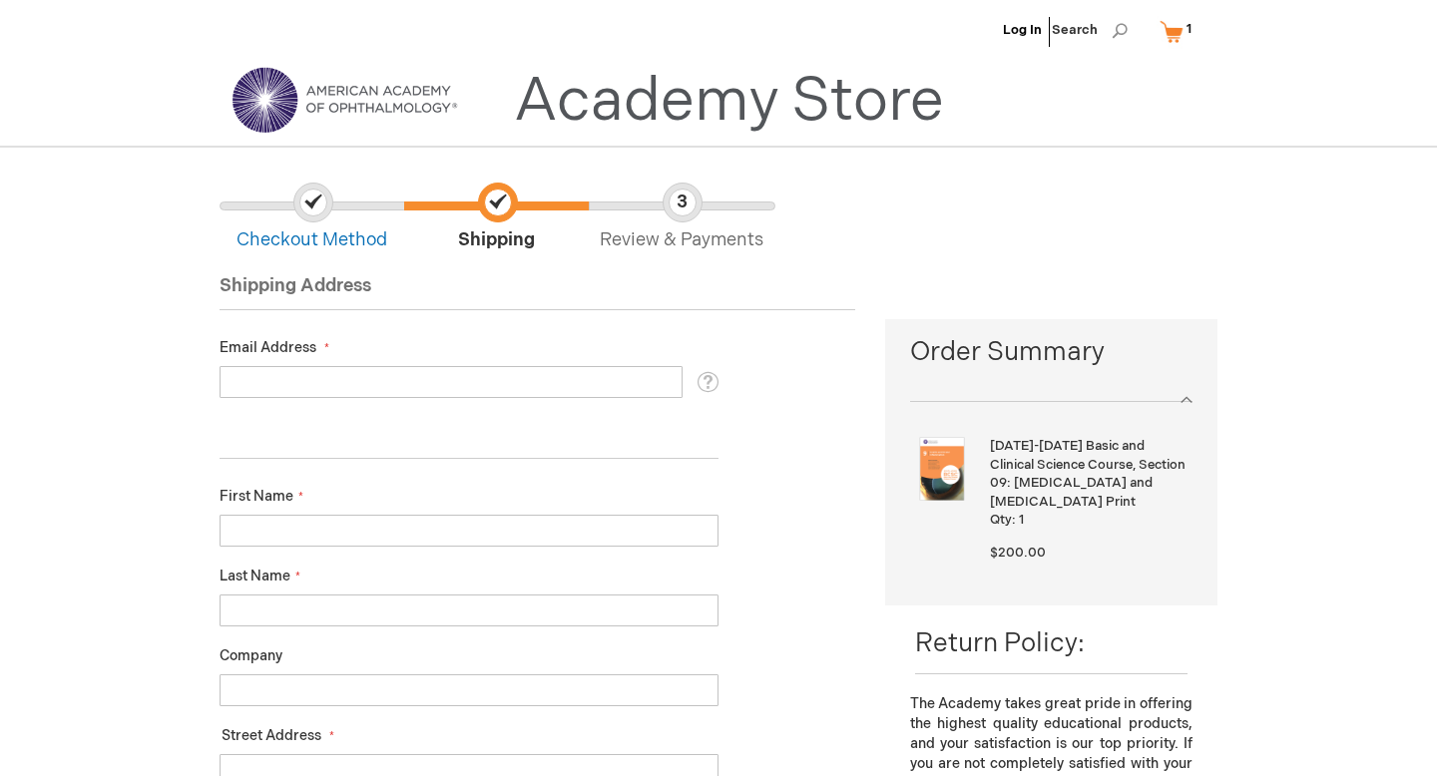
click at [454, 374] on input "Email Address" at bounding box center [451, 382] width 463 height 32
type input "clintk21@ymail.com"
click at [368, 526] on input "First Name" at bounding box center [469, 531] width 499 height 32
type input "[PERSON_NAME]"
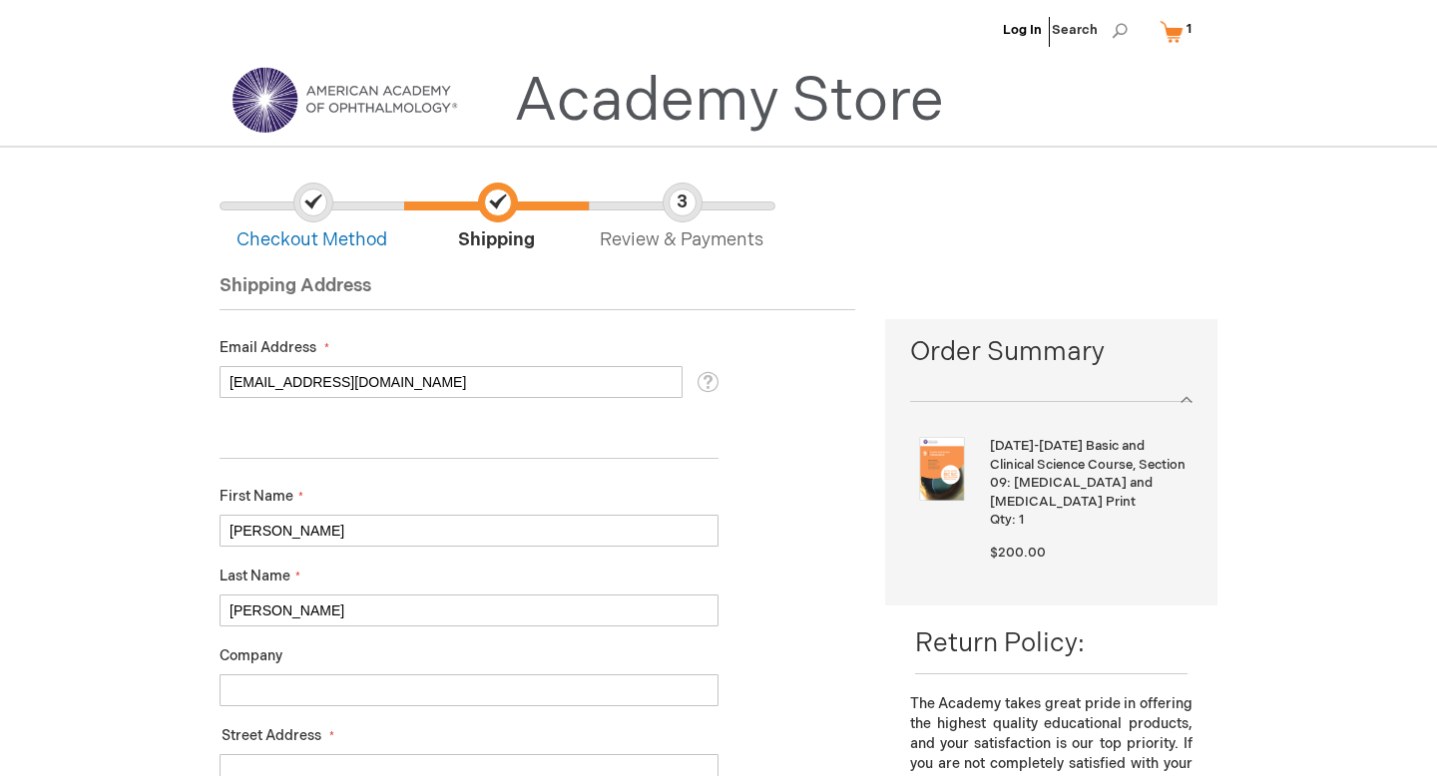
type input "[STREET_ADDRESS][PERSON_NAME]"
type input "Tahlequah"
type input "9189311881"
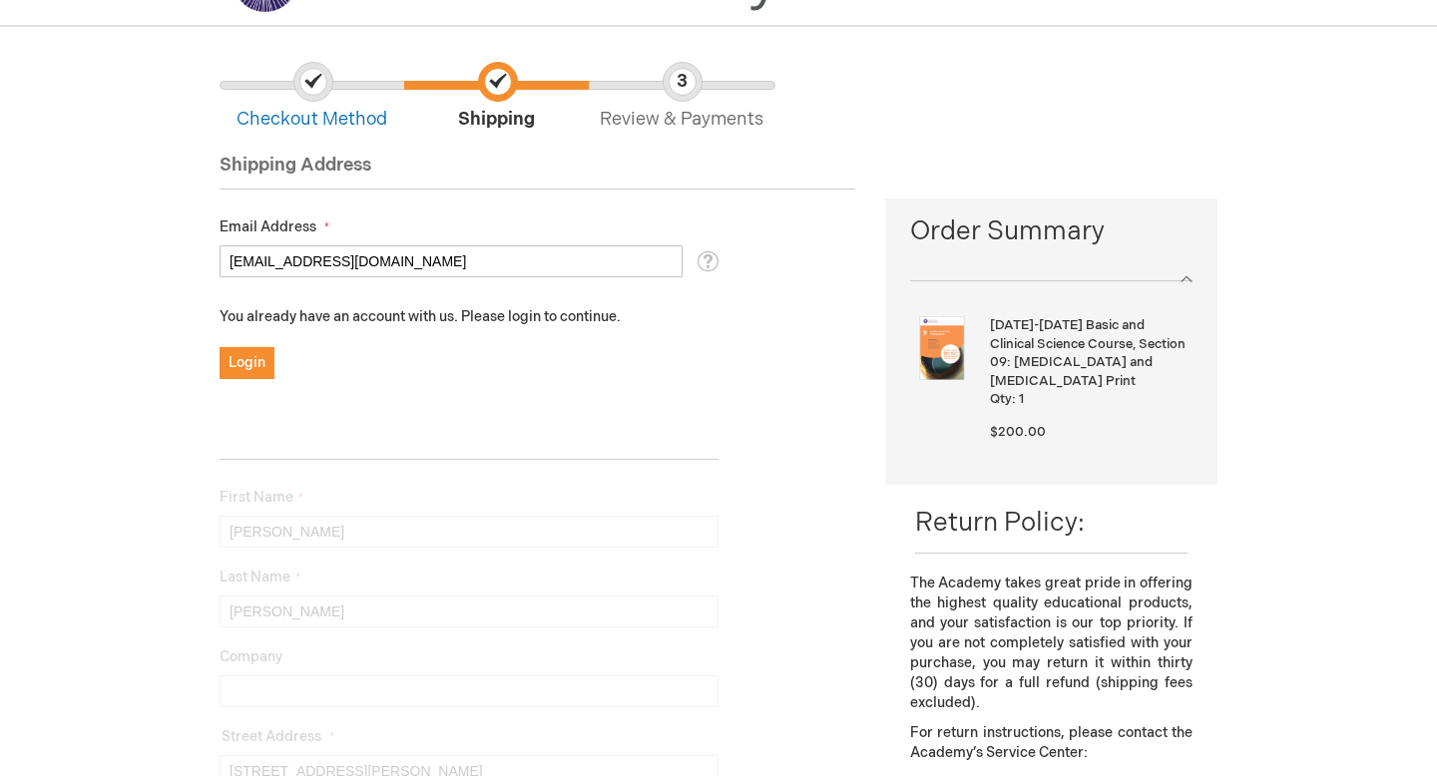
scroll to position [119, 0]
click at [254, 367] on span "Login" at bounding box center [247, 364] width 37 height 17
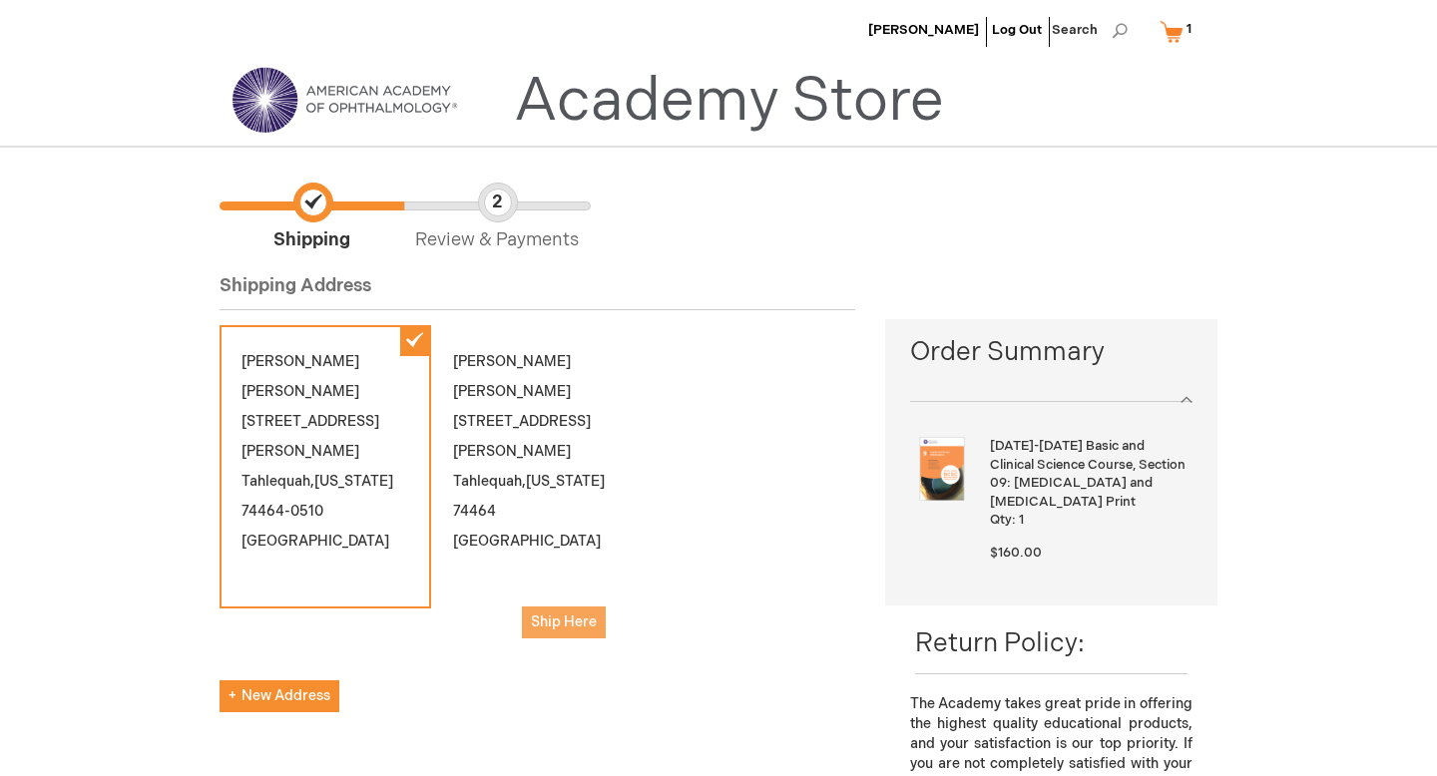
click at [573, 614] on span "Ship Here" at bounding box center [564, 622] width 66 height 17
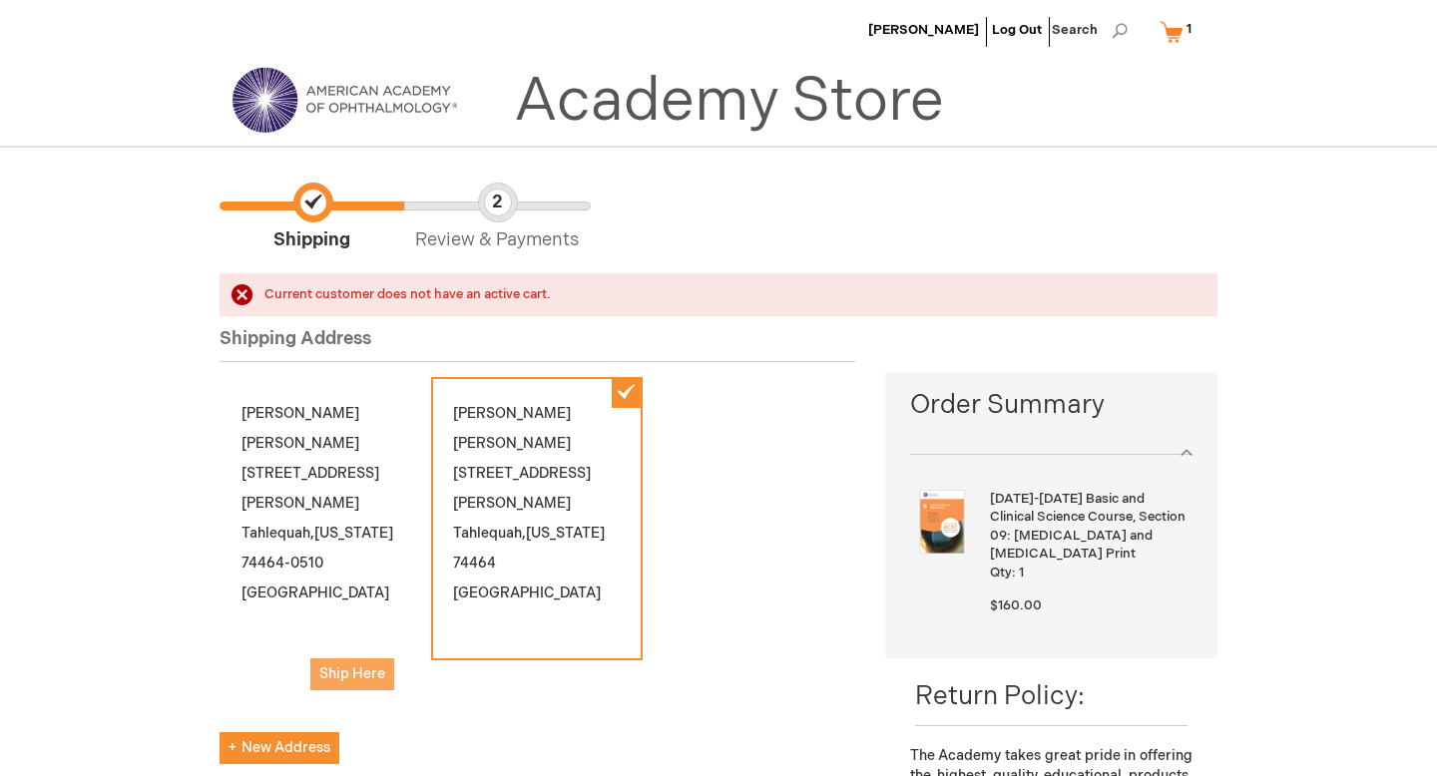
click at [373, 666] on span "Ship Here" at bounding box center [352, 674] width 66 height 17
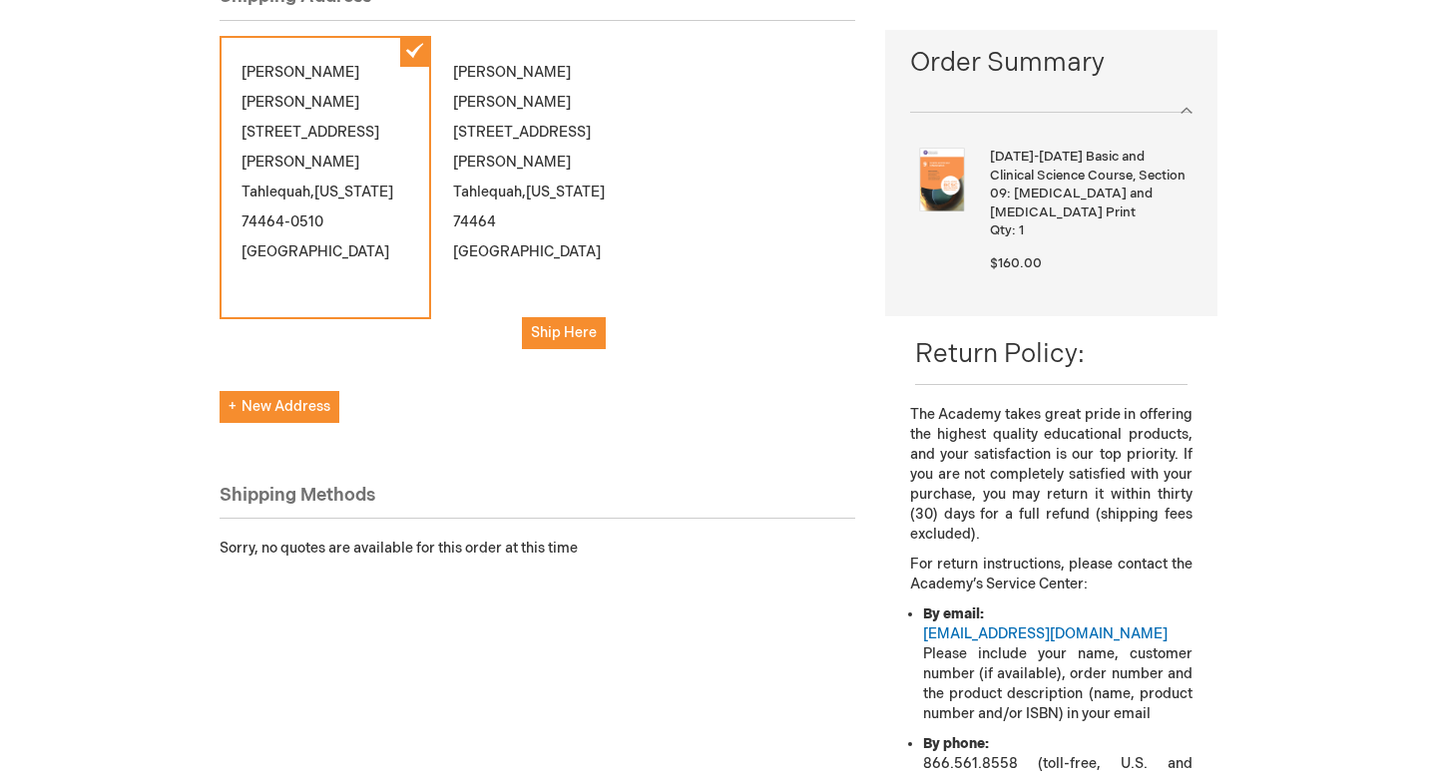
scroll to position [159, 0]
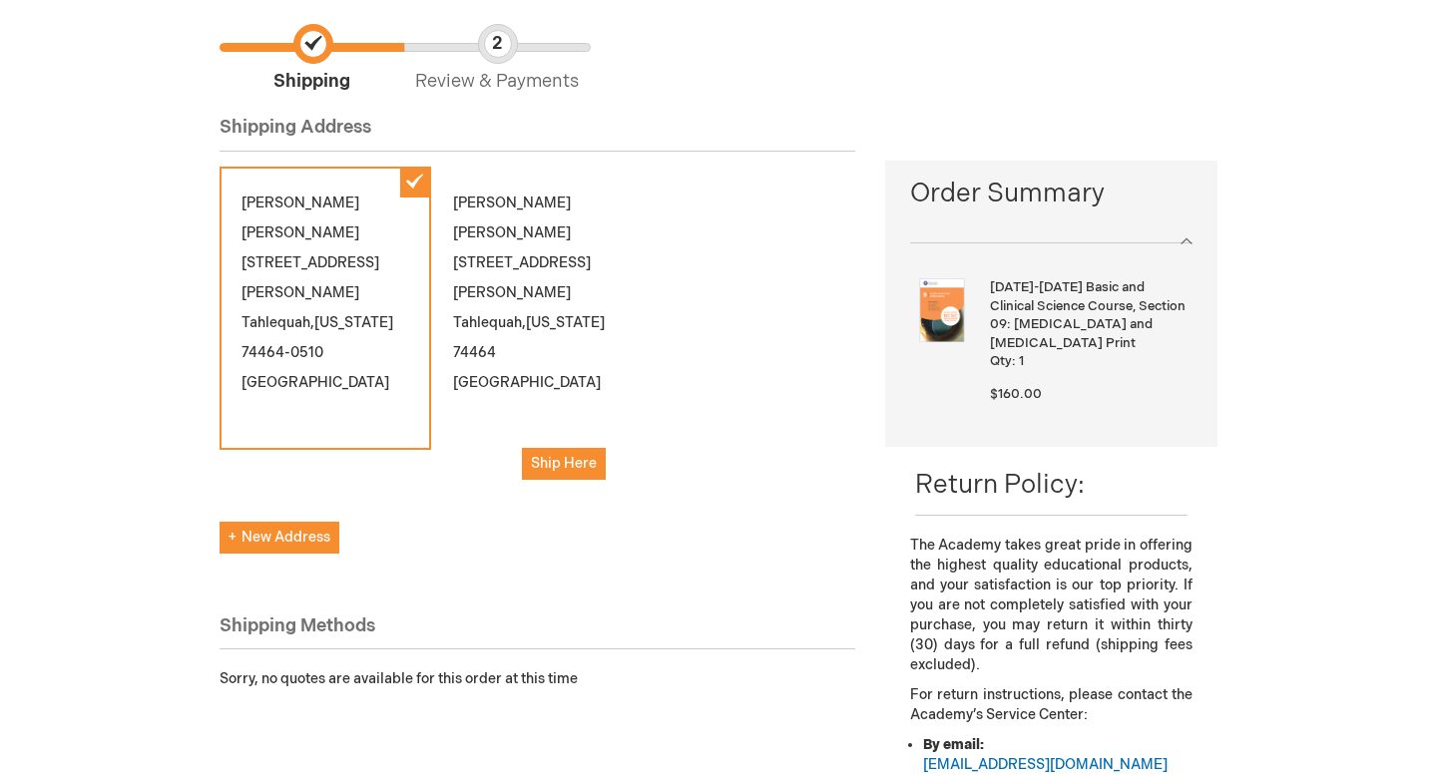
click at [338, 273] on div "[PERSON_NAME] [STREET_ADDRESS][PERSON_NAME][US_STATE]" at bounding box center [326, 308] width 212 height 283
click at [507, 54] on span "Review & Payments" at bounding box center [496, 59] width 185 height 71
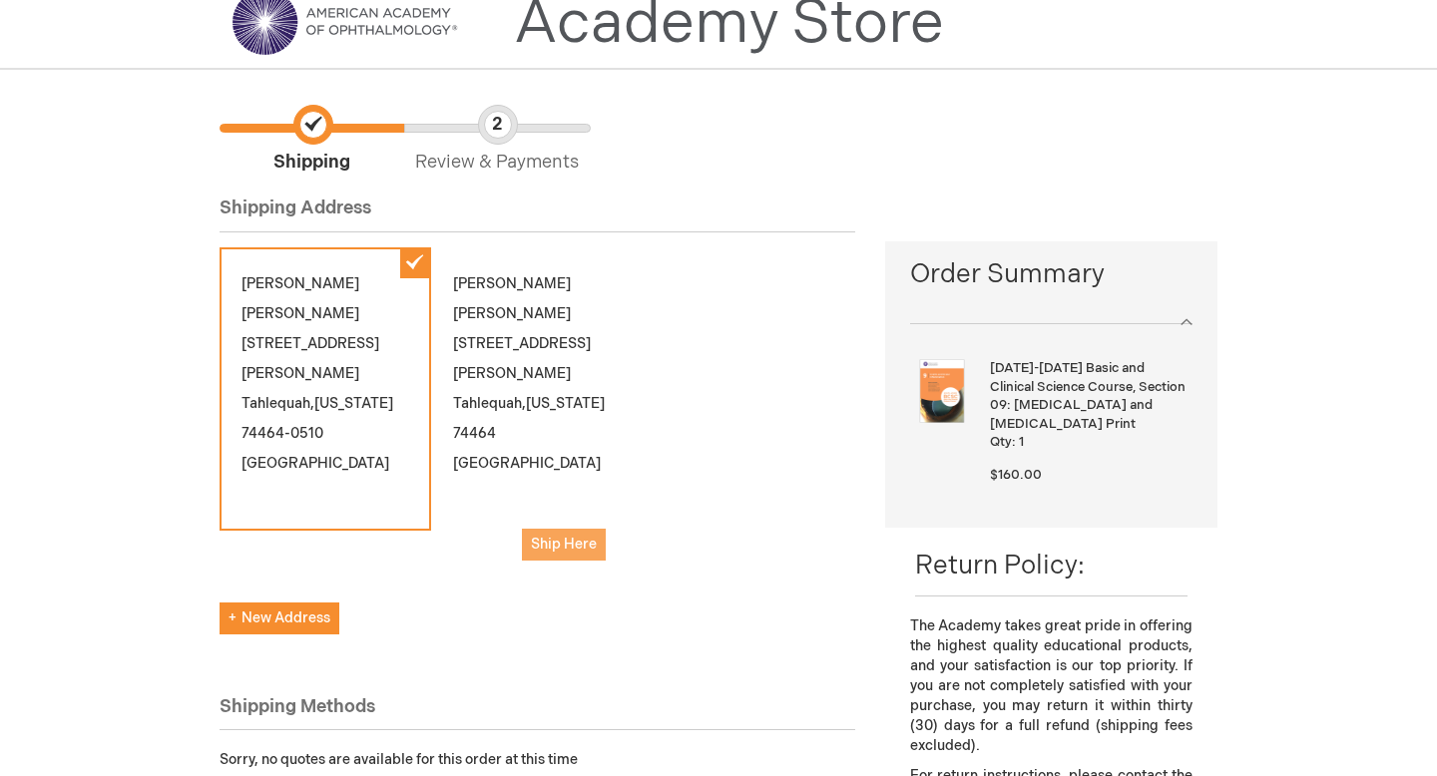
scroll to position [74, 0]
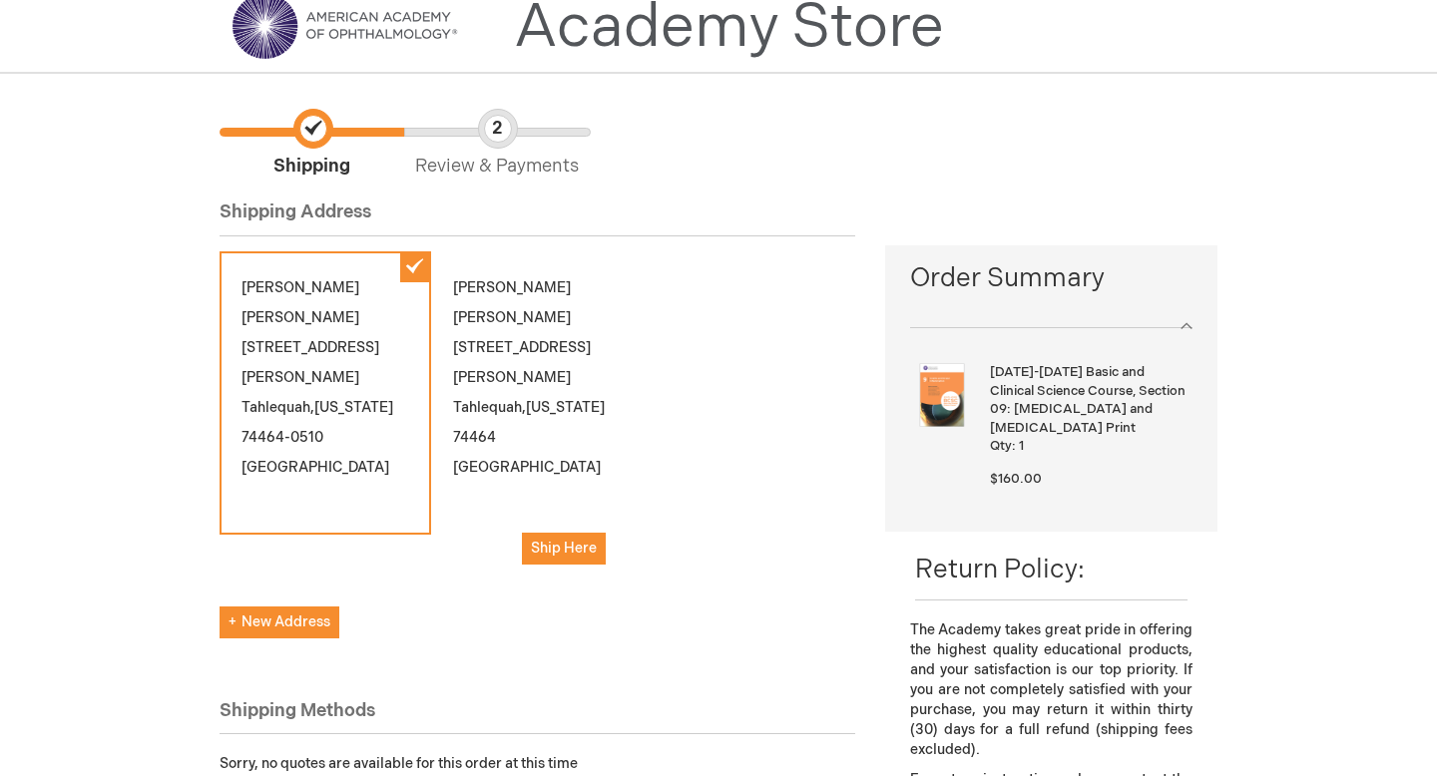
click at [1180, 326] on div at bounding box center [1051, 317] width 282 height 21
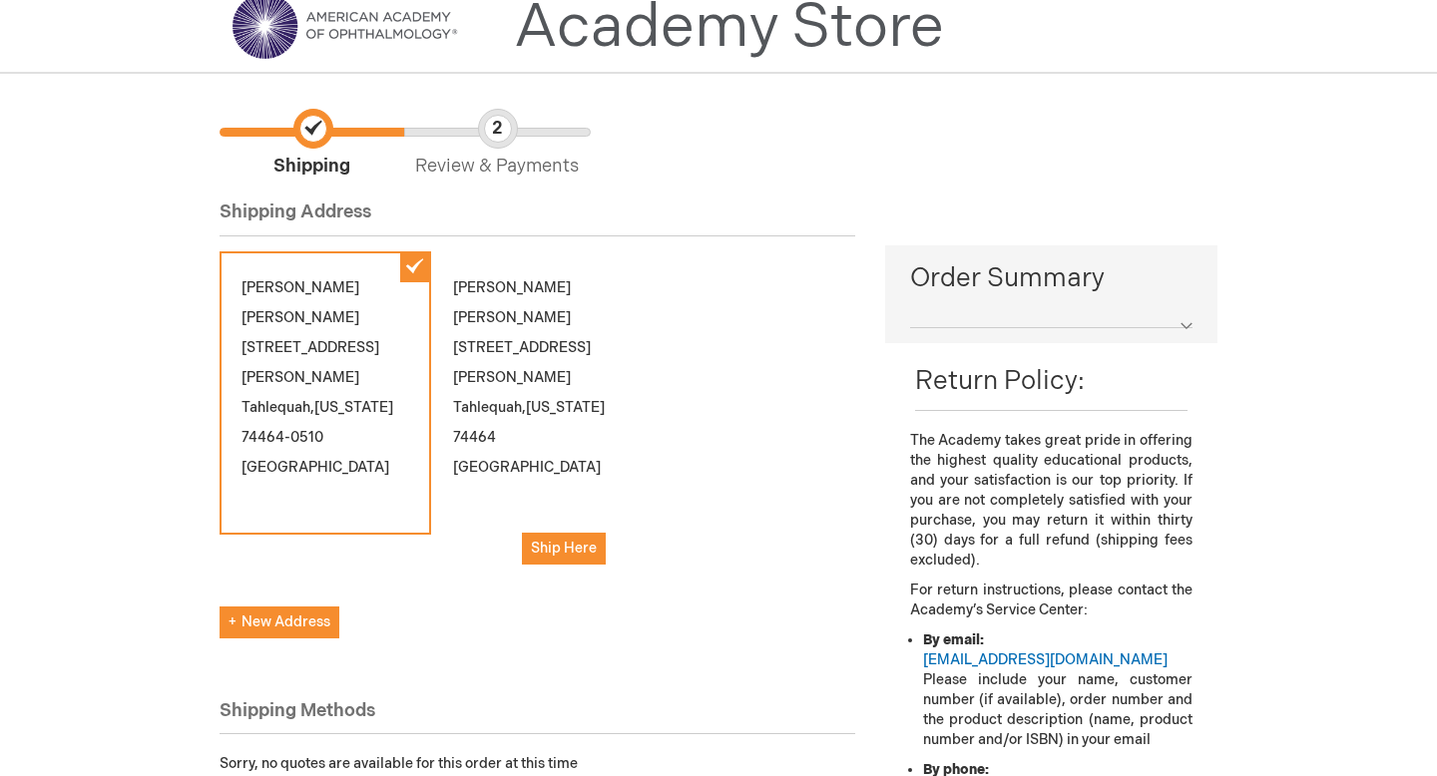
click at [1184, 326] on div at bounding box center [1051, 317] width 282 height 21
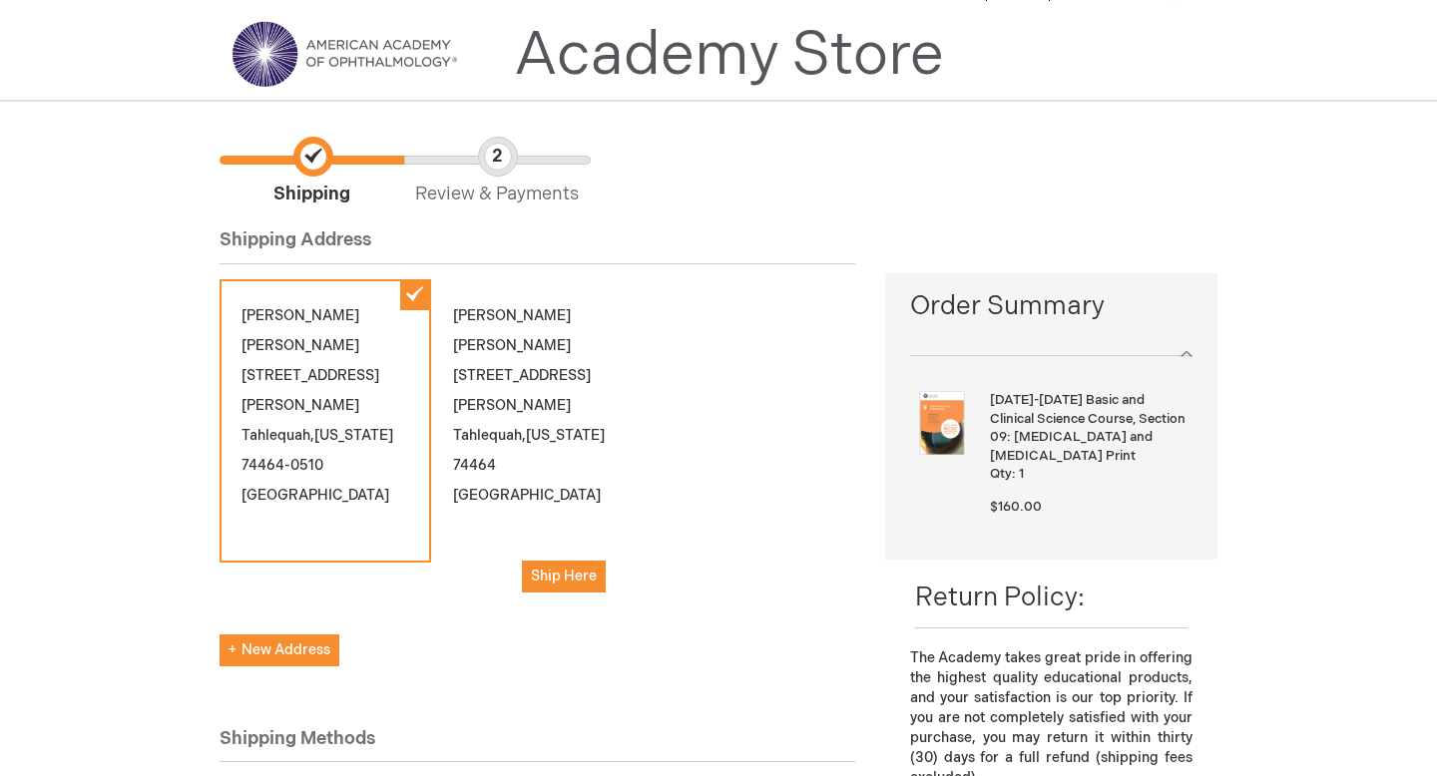
scroll to position [0, 0]
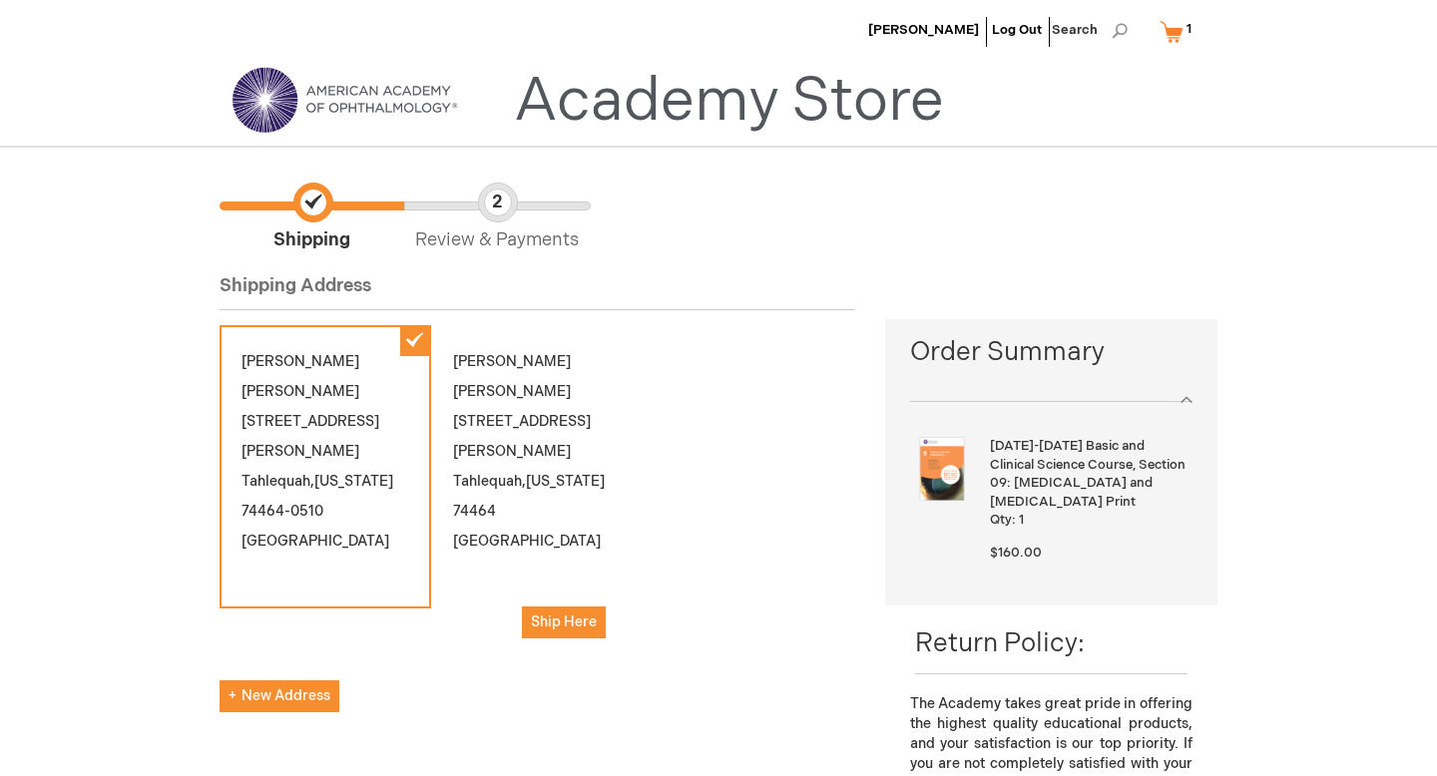
click at [1180, 24] on link "My Cart 1 1 items" at bounding box center [1180, 31] width 49 height 35
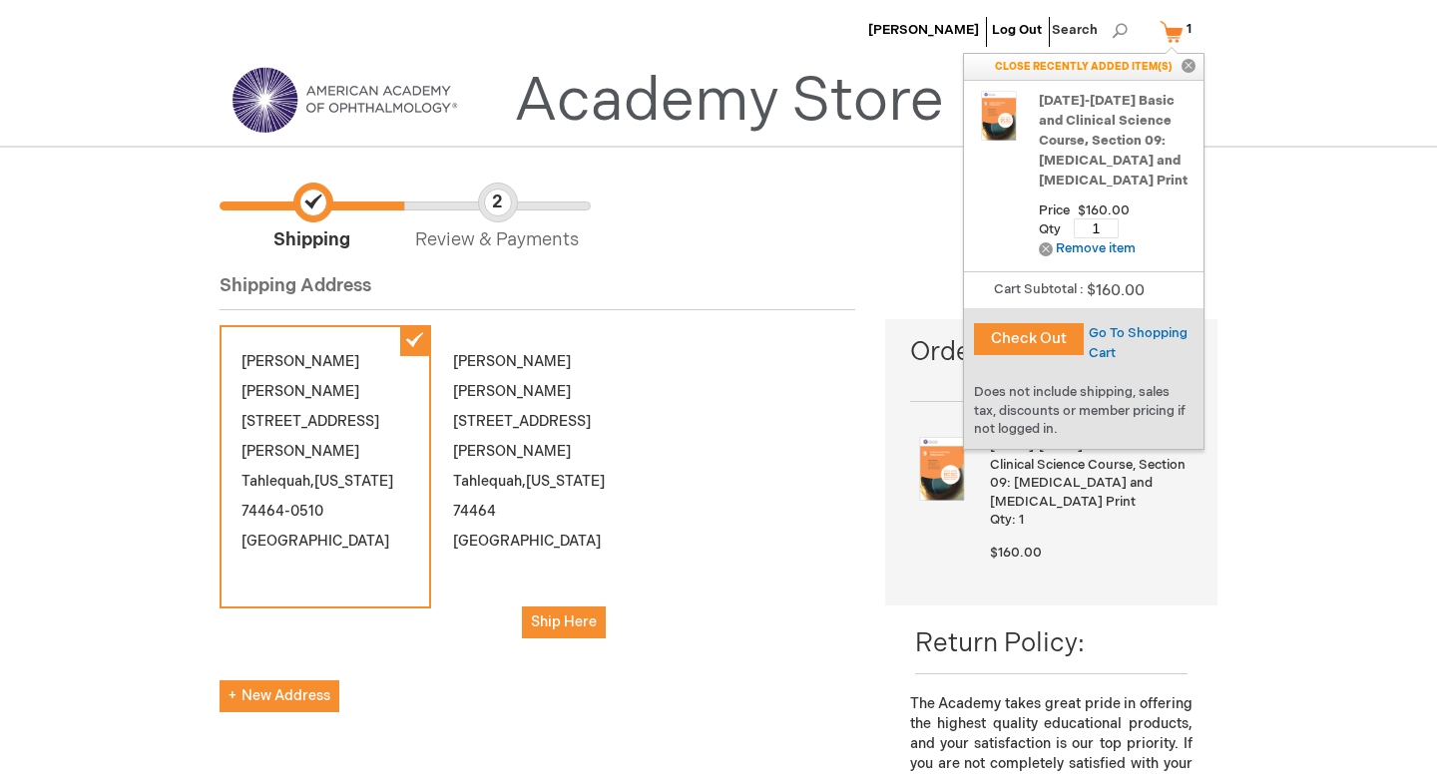
click at [1043, 331] on button "Check Out" at bounding box center [1029, 339] width 110 height 32
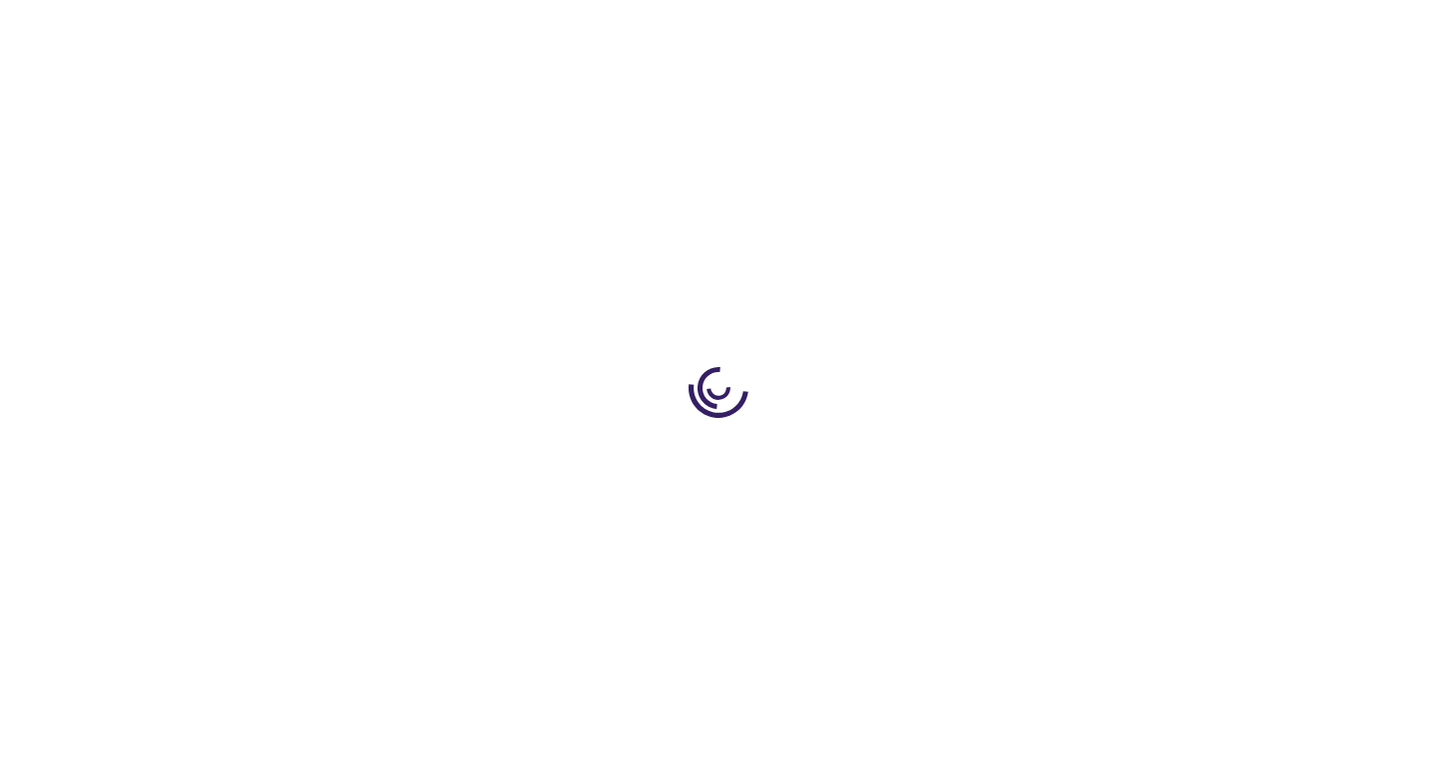
select select "US"
select select "48"
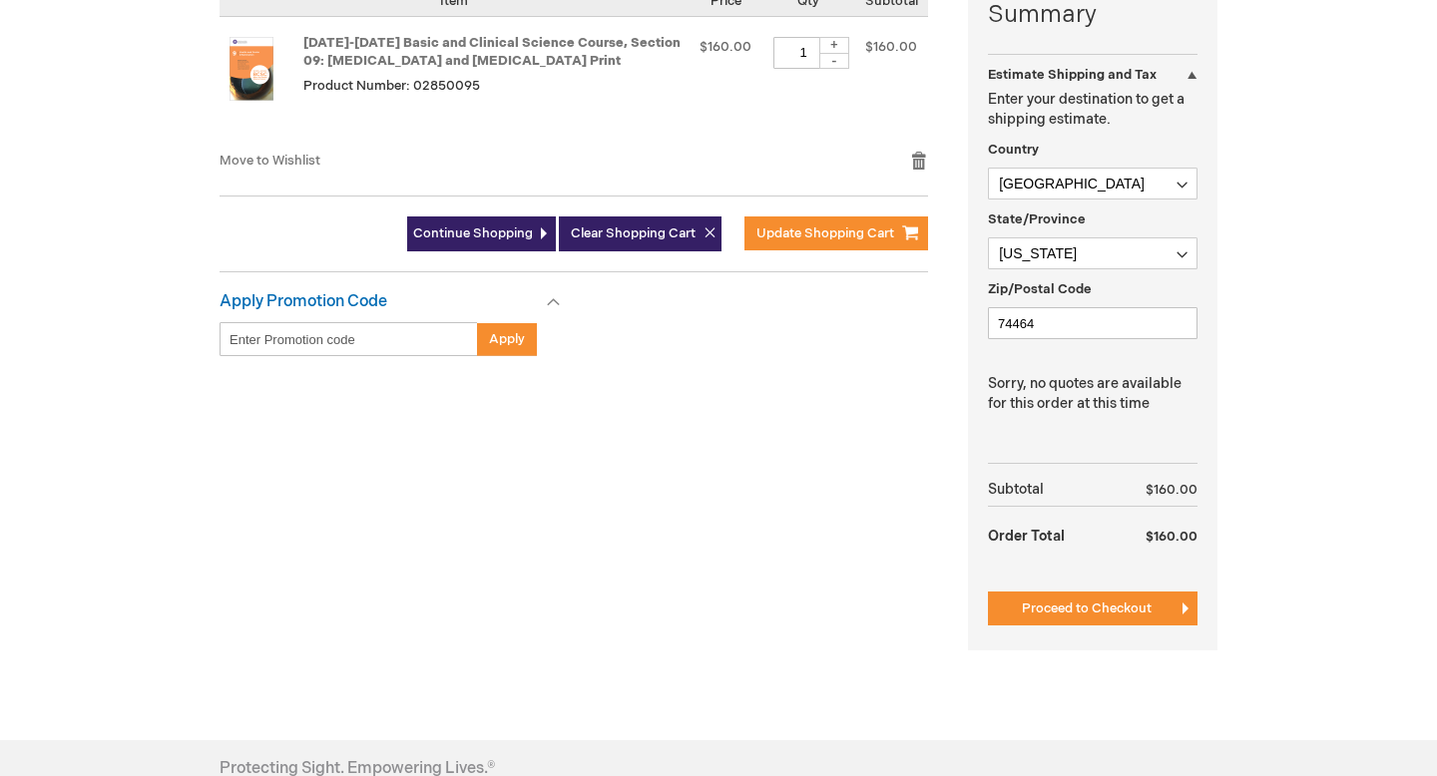
scroll to position [529, 0]
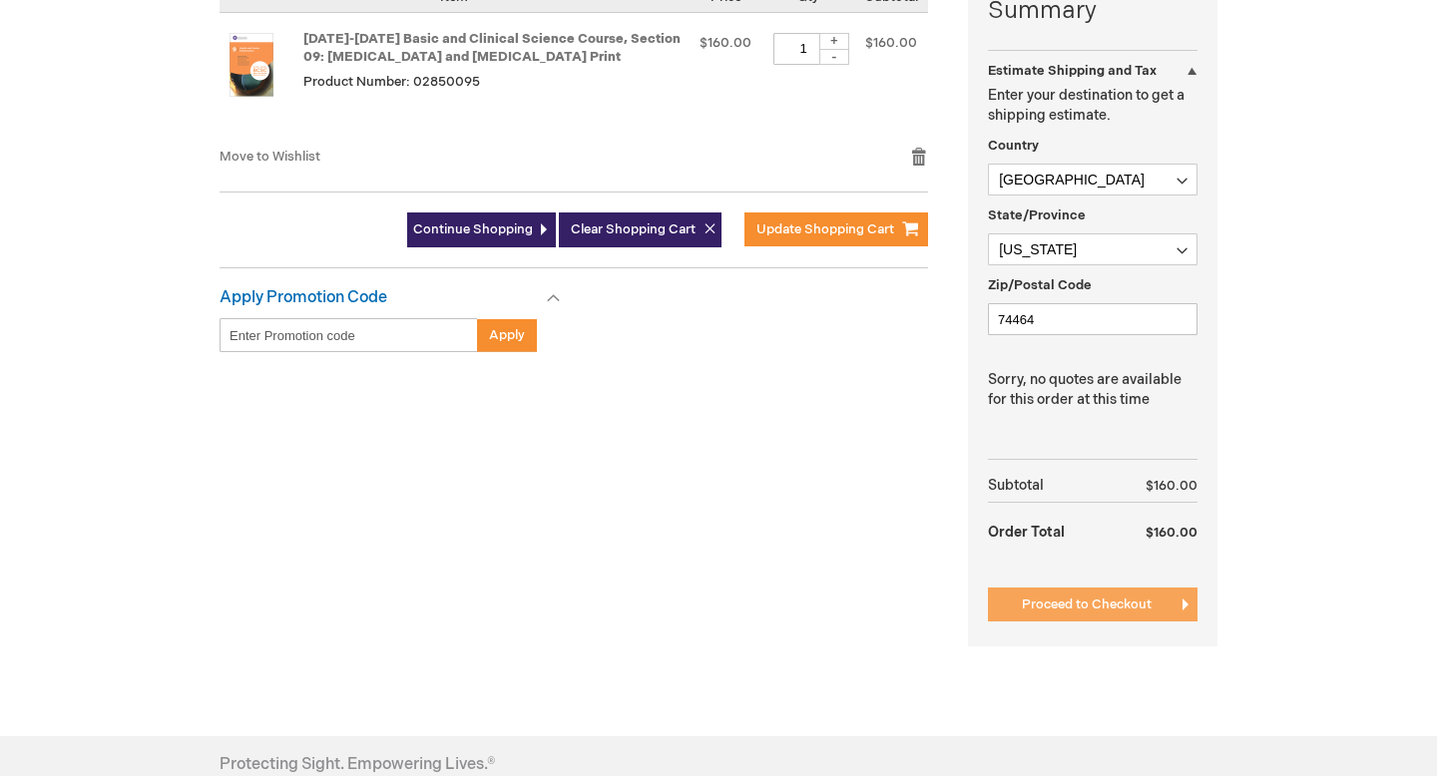
click at [1069, 610] on span "Proceed to Checkout" at bounding box center [1087, 605] width 130 height 16
